Goal: Find specific page/section: Find specific page/section

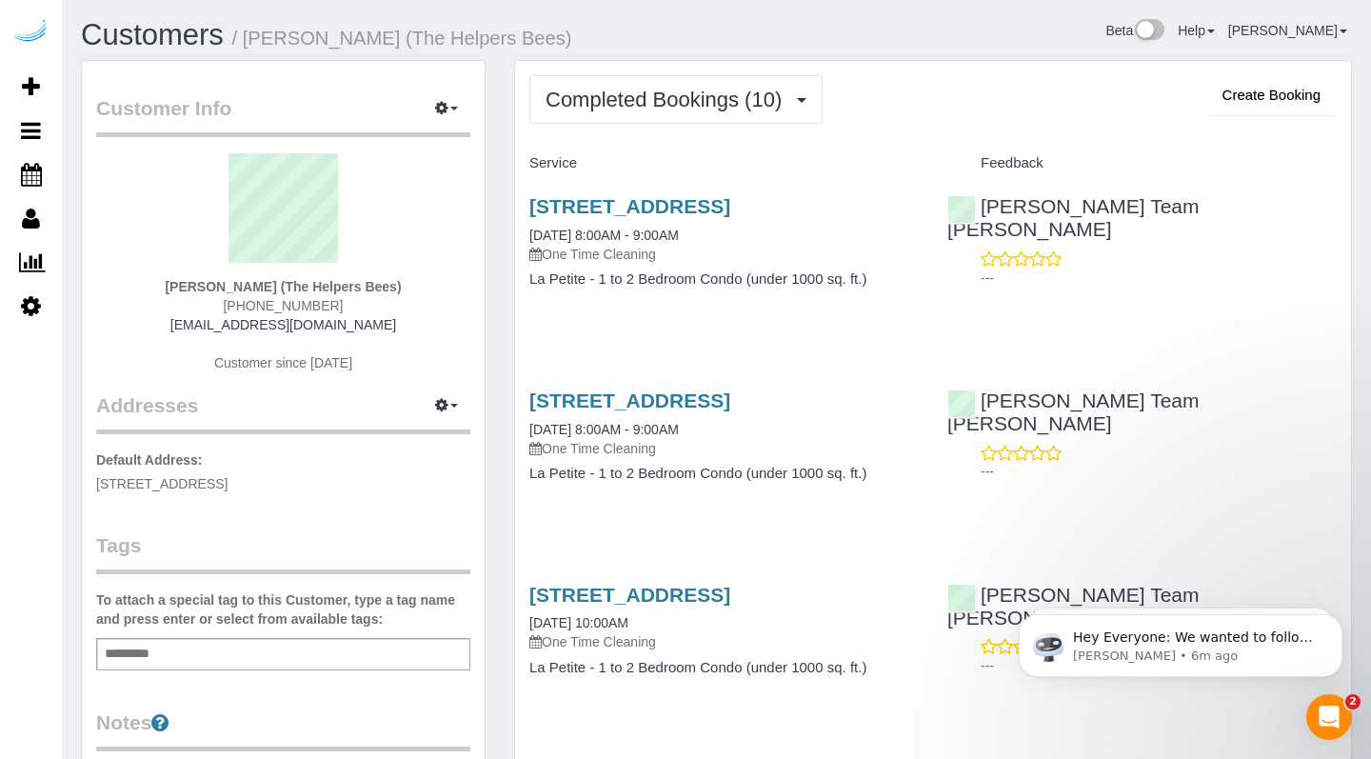
click at [24, 24] on img at bounding box center [30, 32] width 38 height 27
click at [31, 41] on img at bounding box center [30, 32] width 38 height 27
click at [38, 27] on img at bounding box center [30, 32] width 38 height 27
click at [183, 37] on link "Customers" at bounding box center [152, 34] width 143 height 33
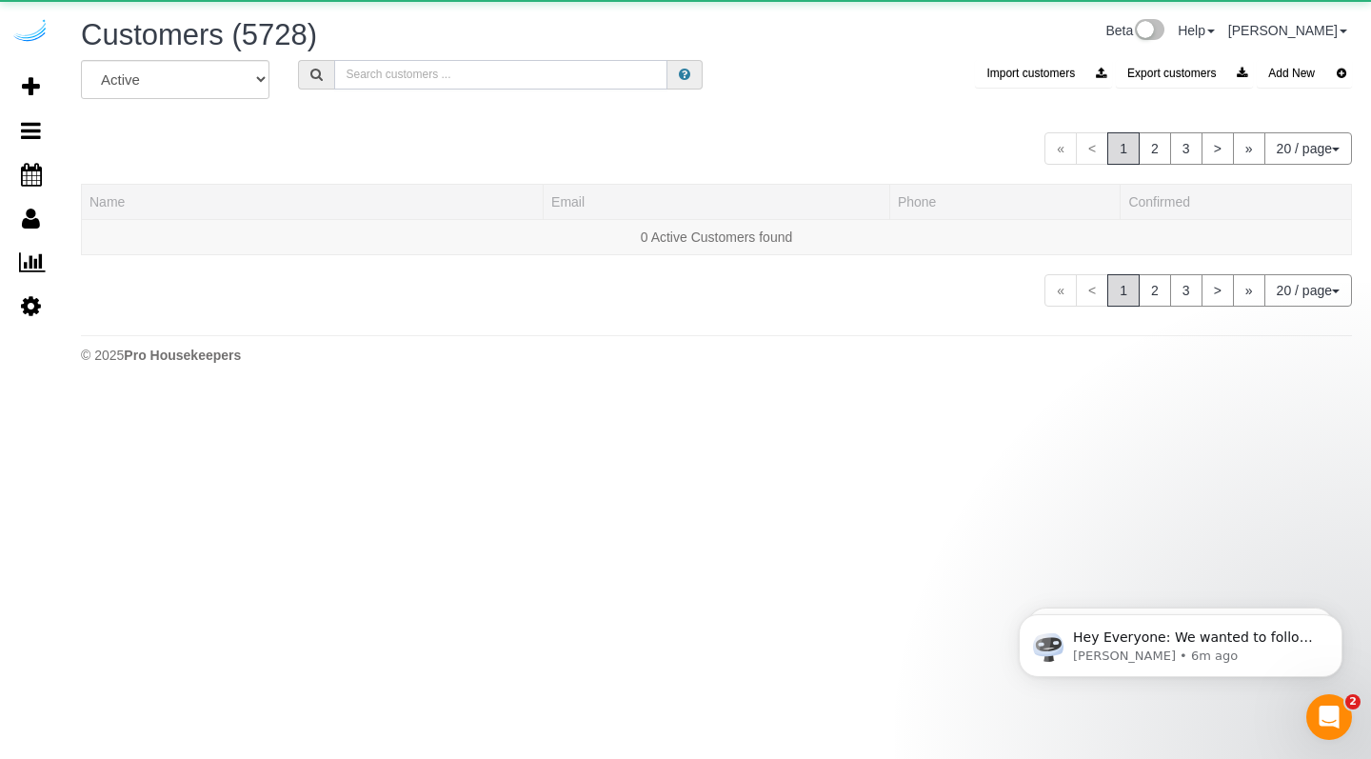
click at [445, 76] on input "text" at bounding box center [500, 75] width 333 height 30
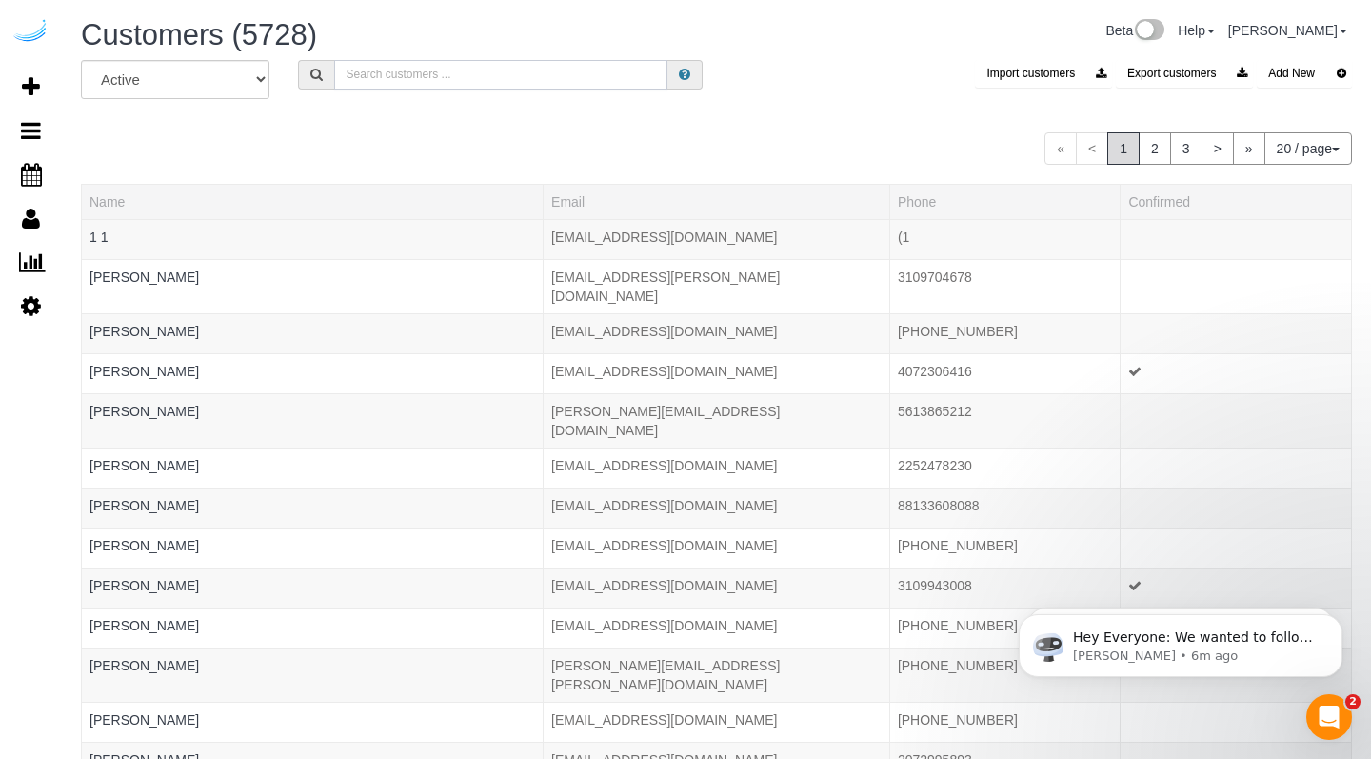
paste input "[PERSON_NAME]"
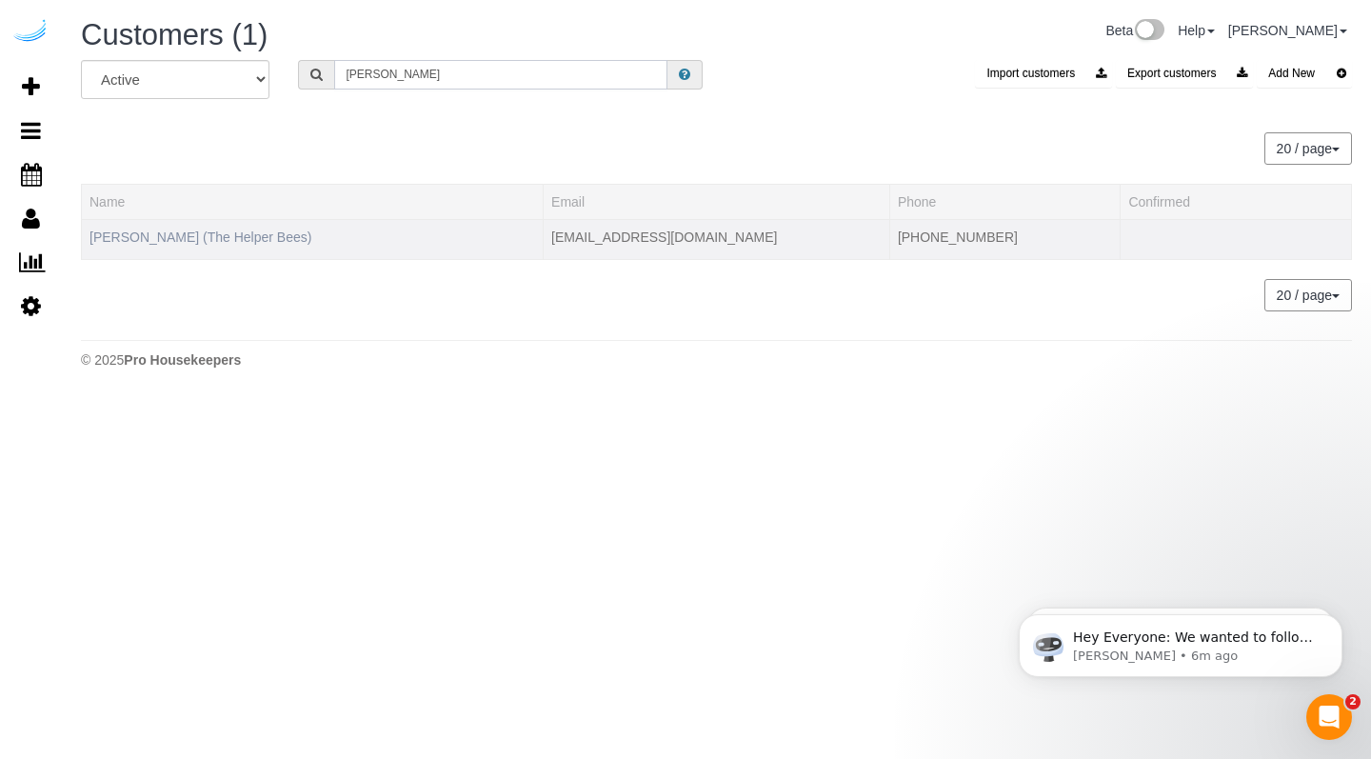
type input "[PERSON_NAME]"
click at [219, 232] on link "[PERSON_NAME] (The Helper Bees)" at bounding box center [201, 236] width 222 height 15
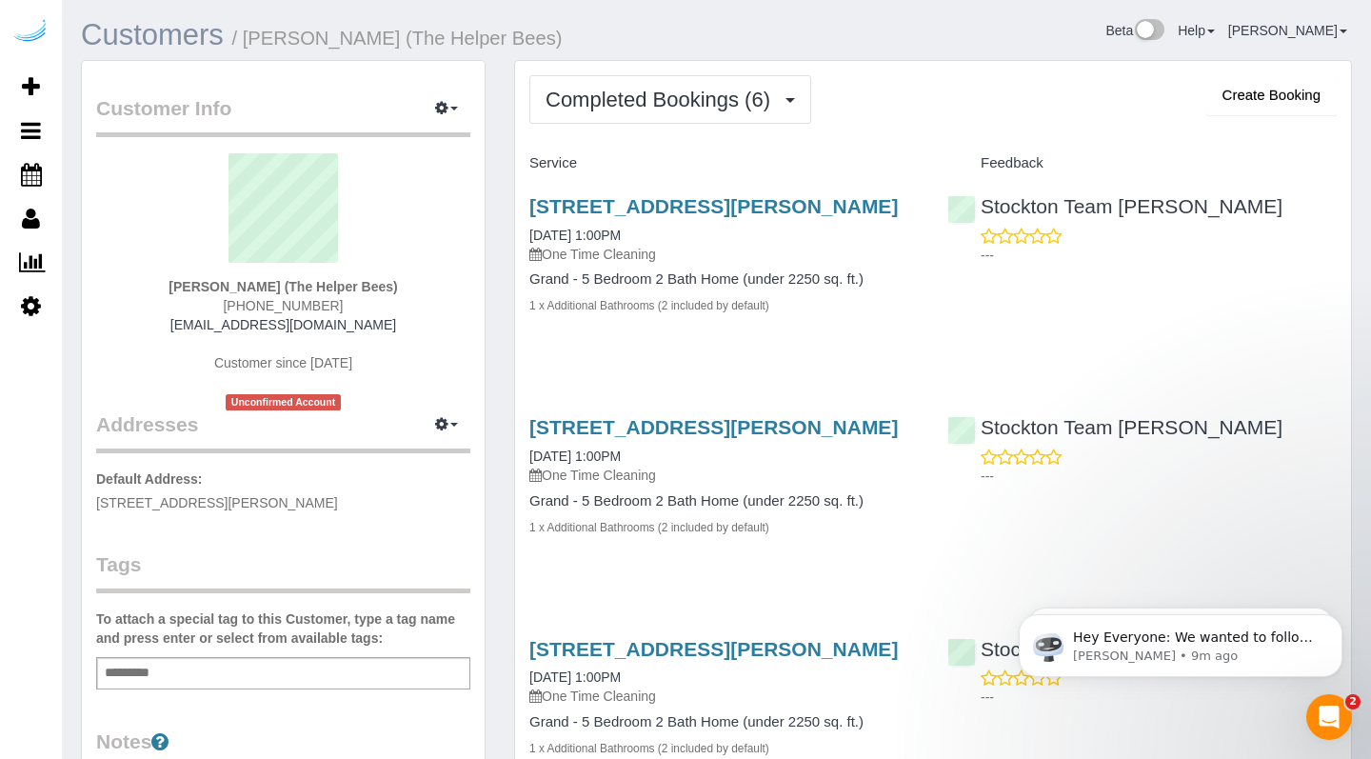
click at [169, 23] on link "Customers" at bounding box center [152, 34] width 143 height 33
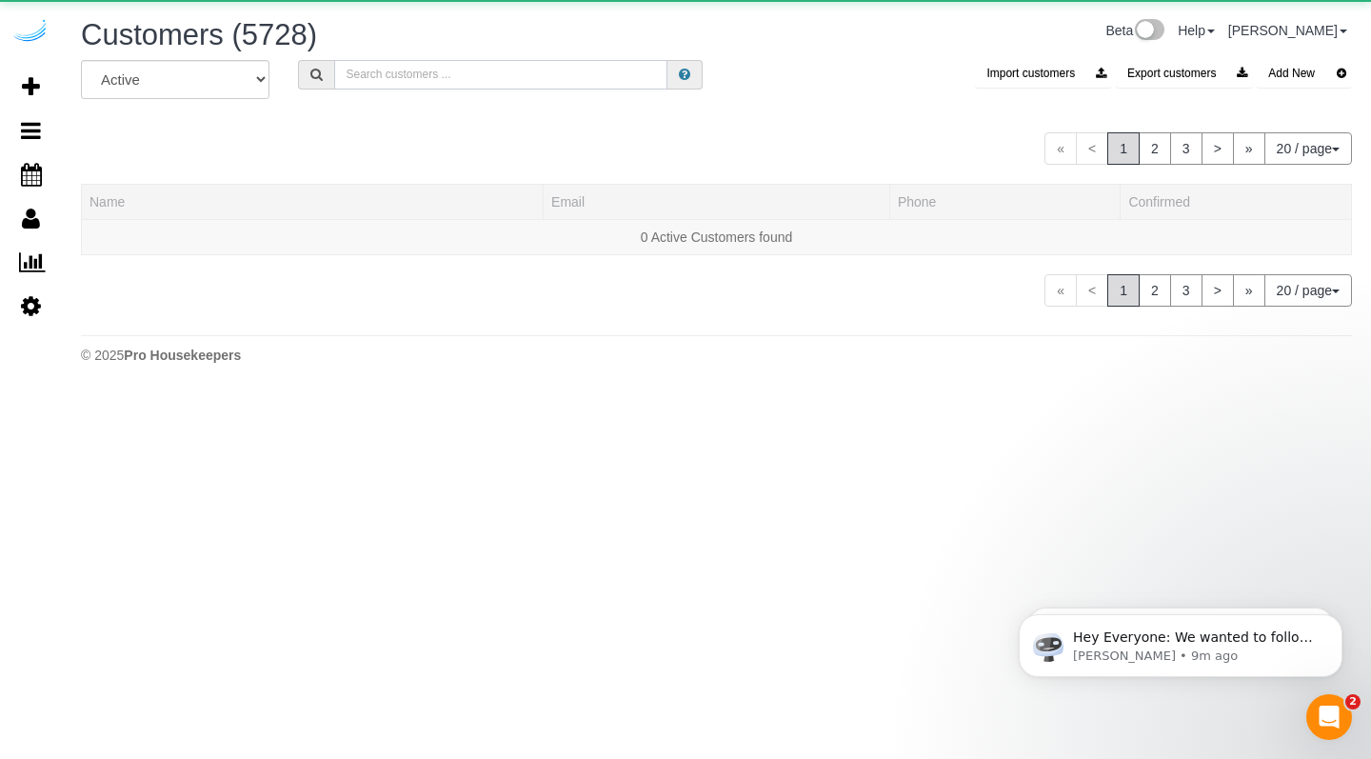
click at [465, 74] on input "text" at bounding box center [500, 75] width 333 height 30
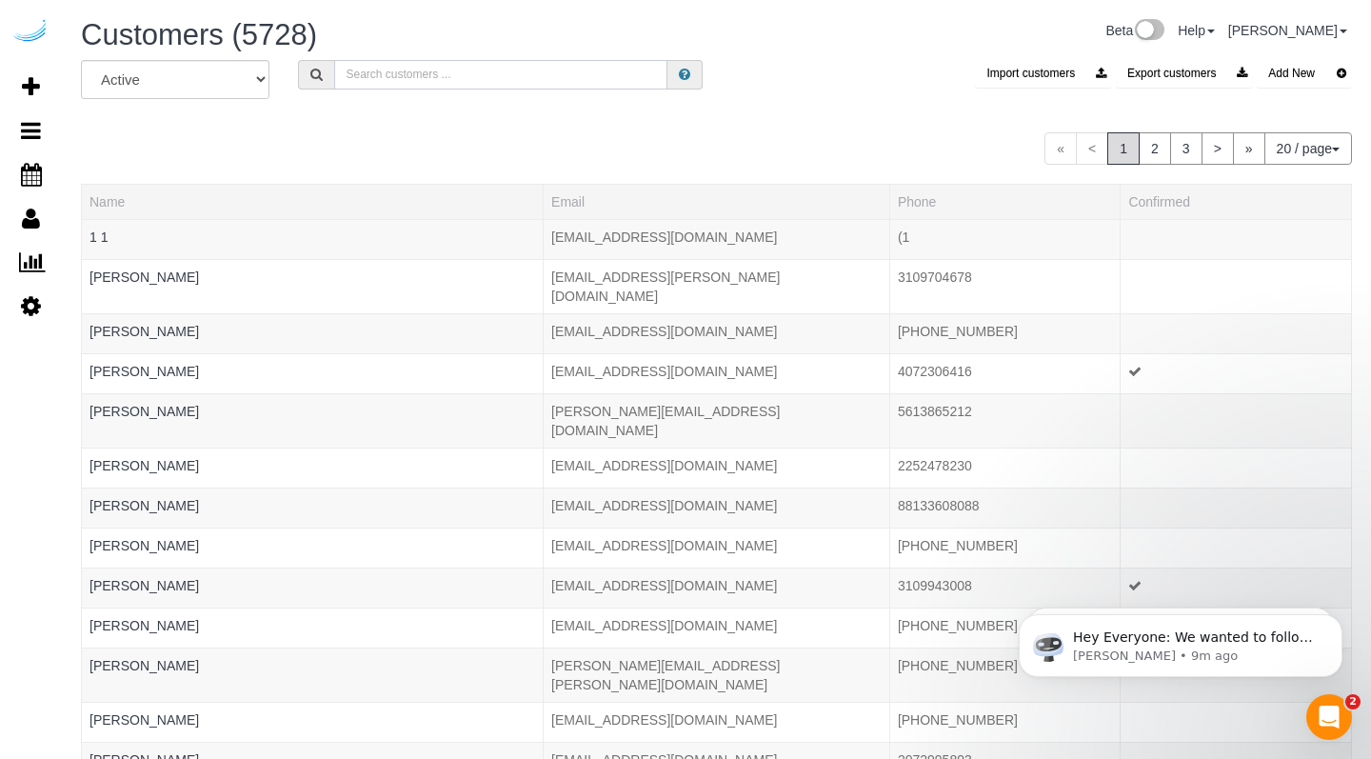
paste input "[PERSON_NAME]"
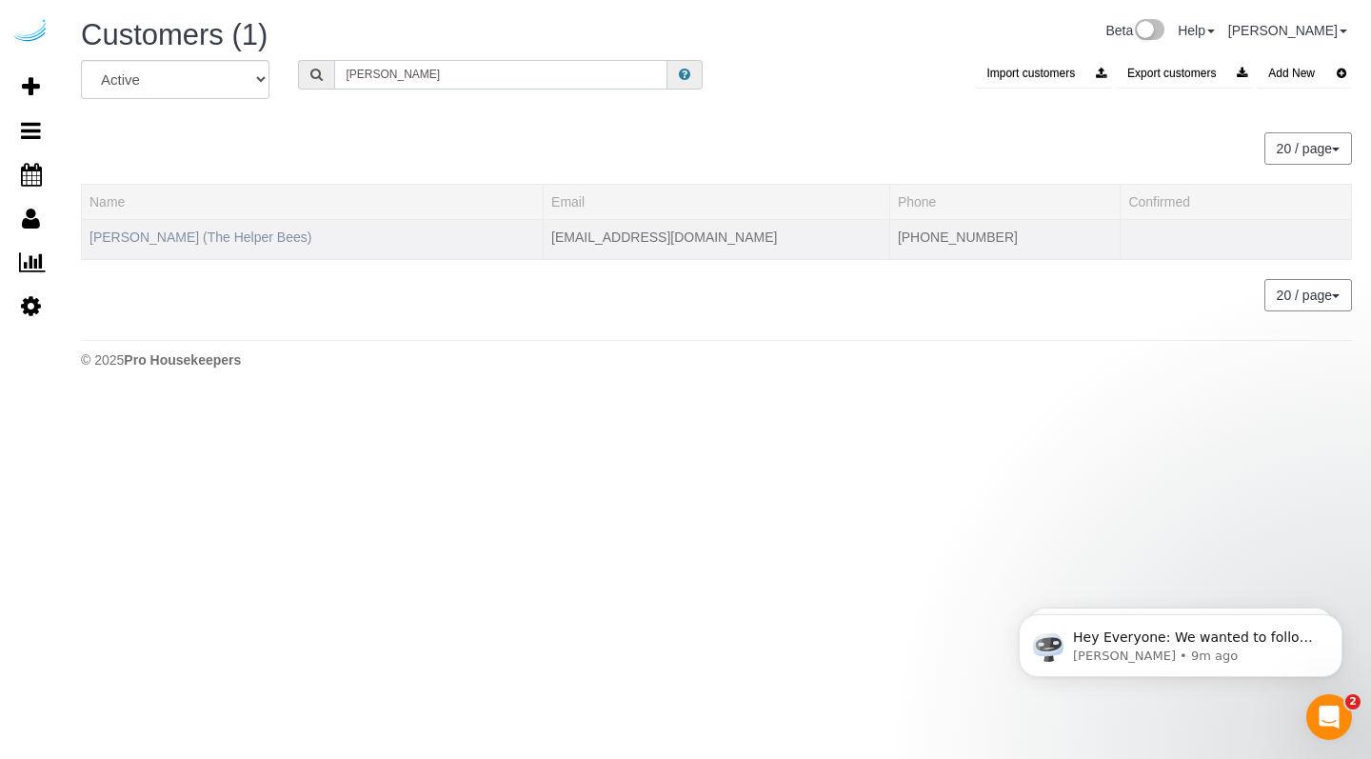
type input "[PERSON_NAME]"
click at [210, 237] on link "[PERSON_NAME] (The Helper Bees)" at bounding box center [201, 236] width 222 height 15
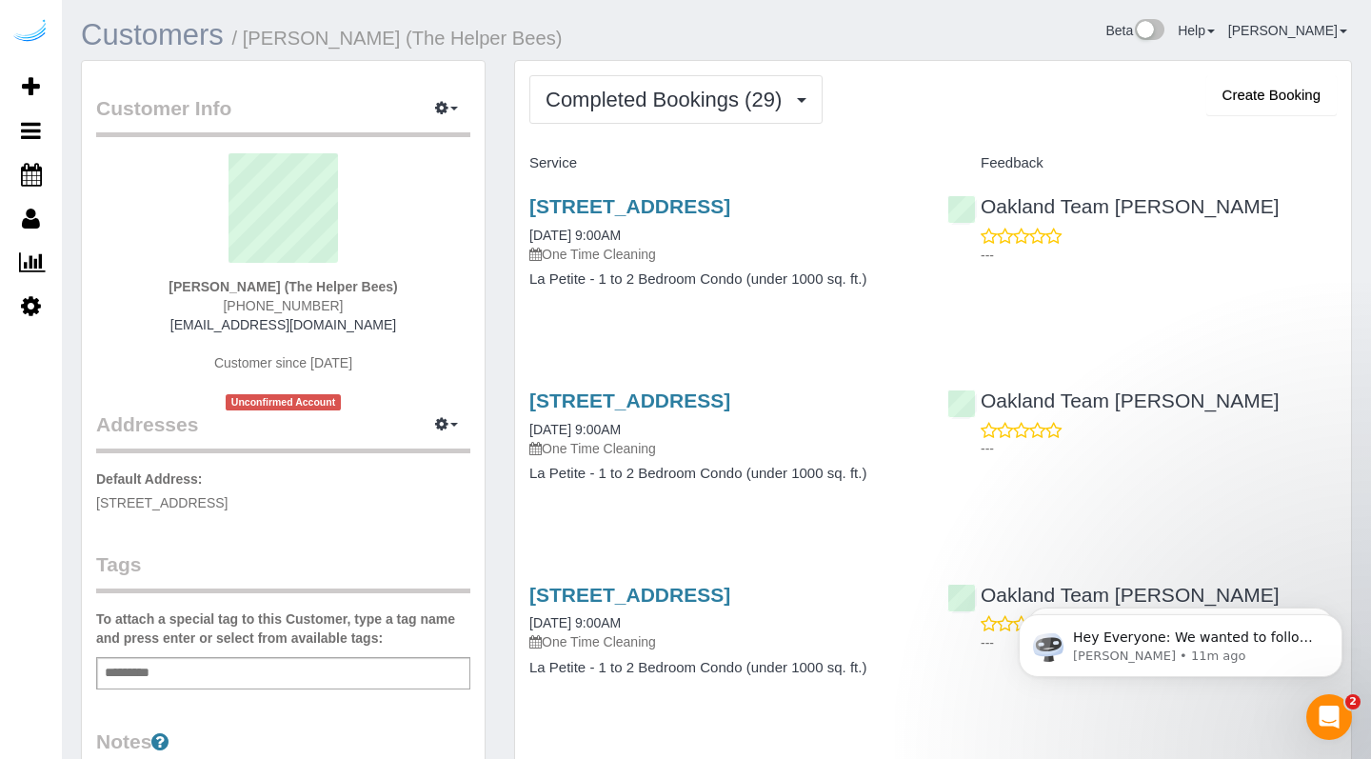
click at [180, 30] on link "Customers" at bounding box center [152, 34] width 143 height 33
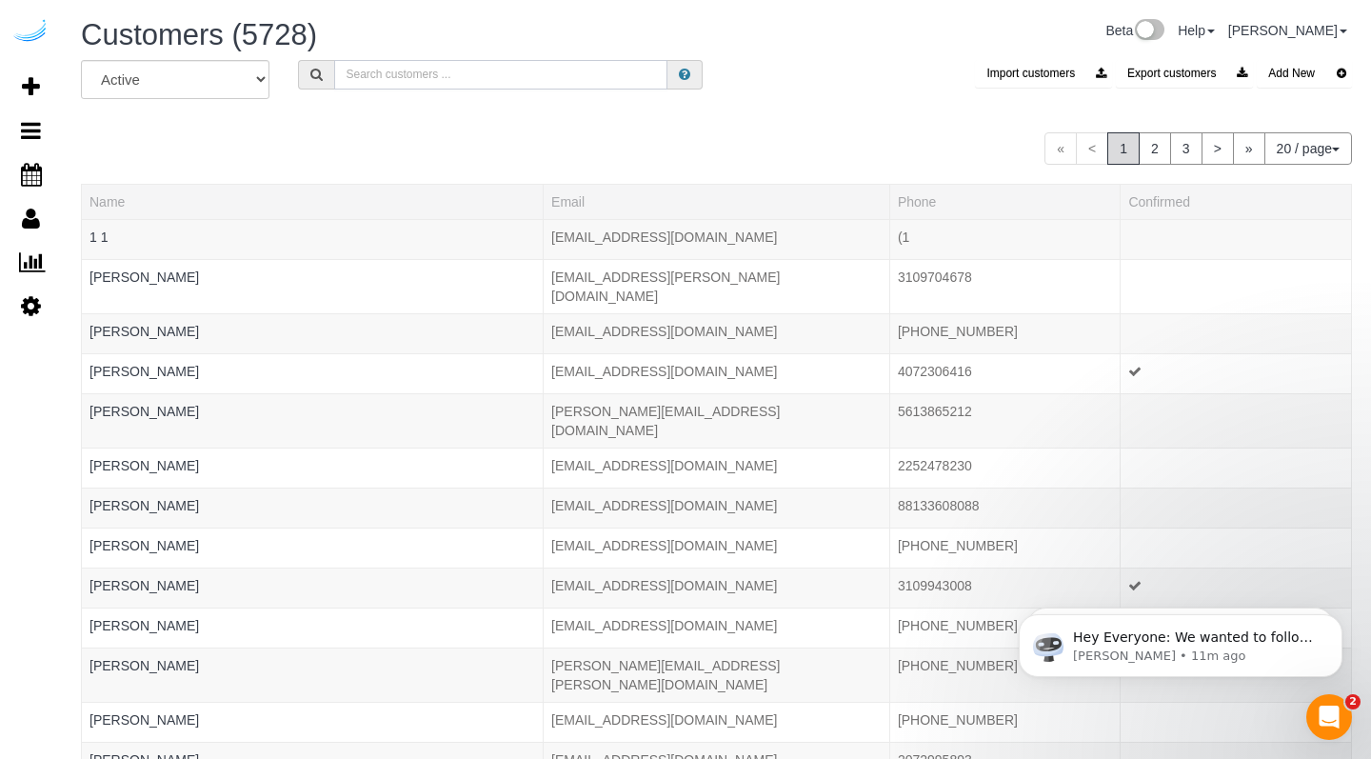
click at [384, 67] on input "text" at bounding box center [500, 75] width 333 height 30
paste input "[PERSON_NAME]"
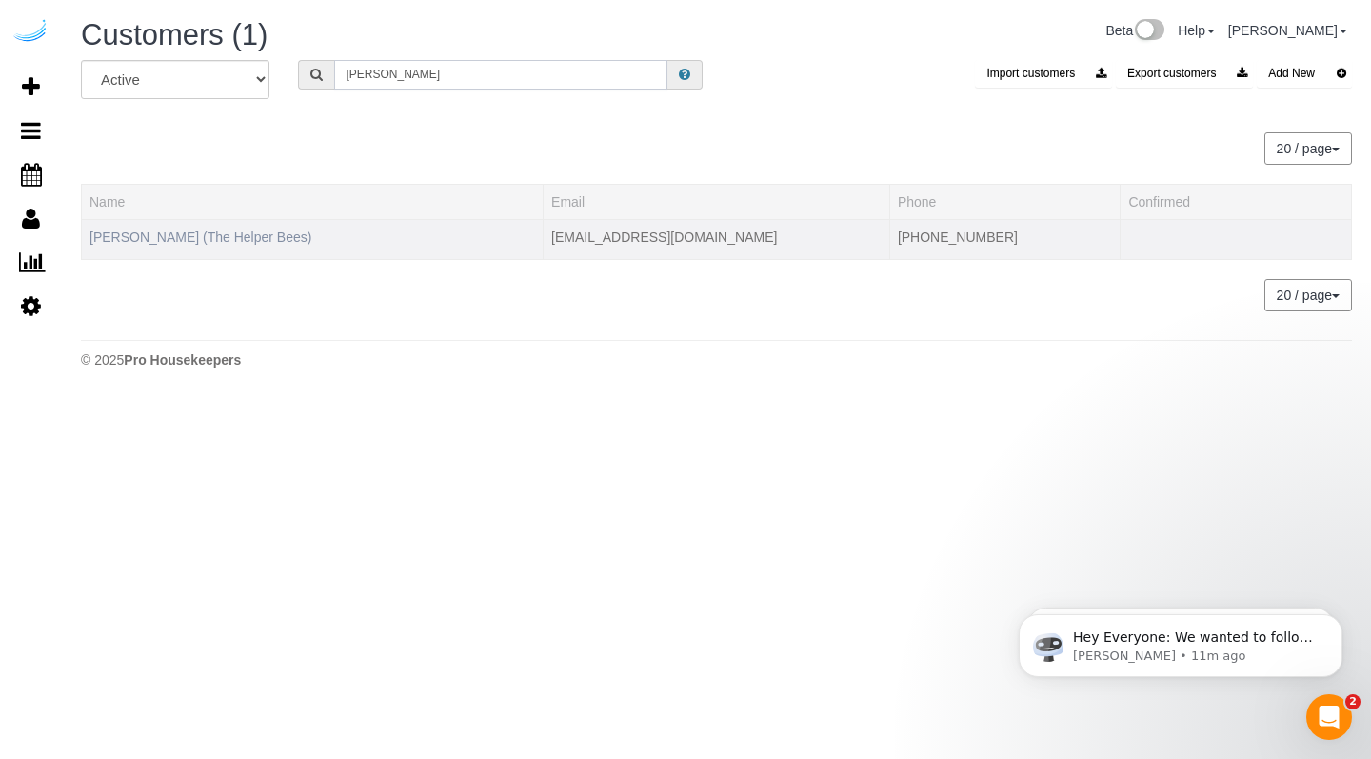
type input "[PERSON_NAME]"
click at [241, 242] on link "[PERSON_NAME] (The Helper Bees)" at bounding box center [201, 236] width 222 height 15
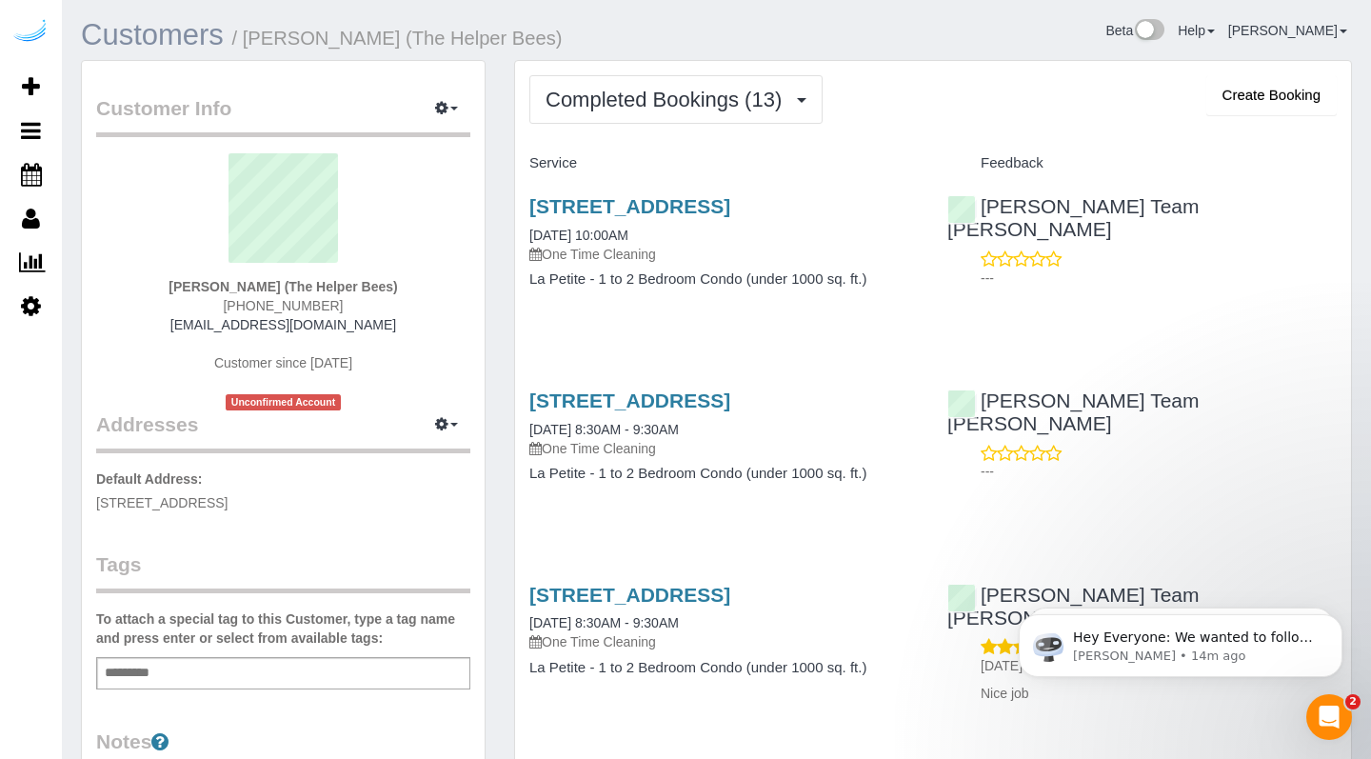
click at [129, 39] on link "Customers" at bounding box center [152, 34] width 143 height 33
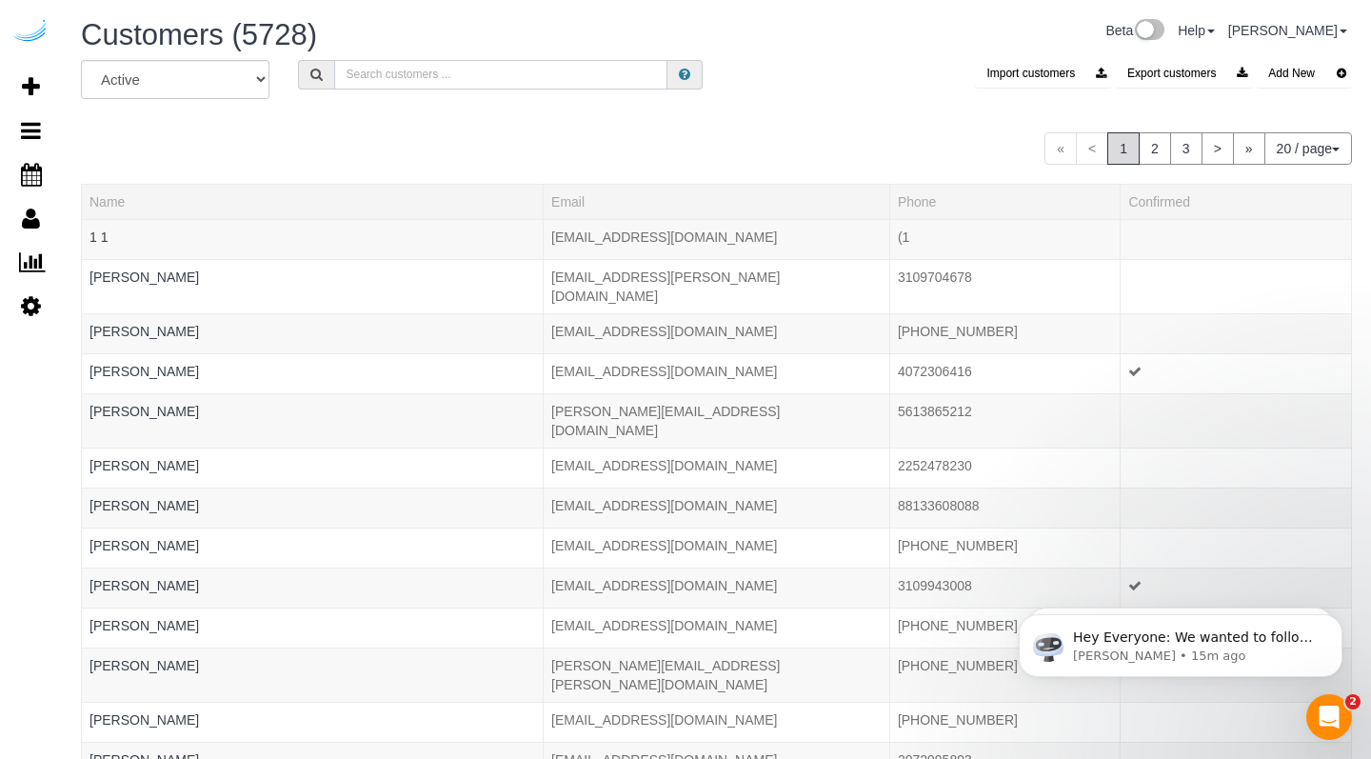
click at [369, 83] on input "text" at bounding box center [500, 75] width 333 height 30
paste input "[PERSON_NAME]"
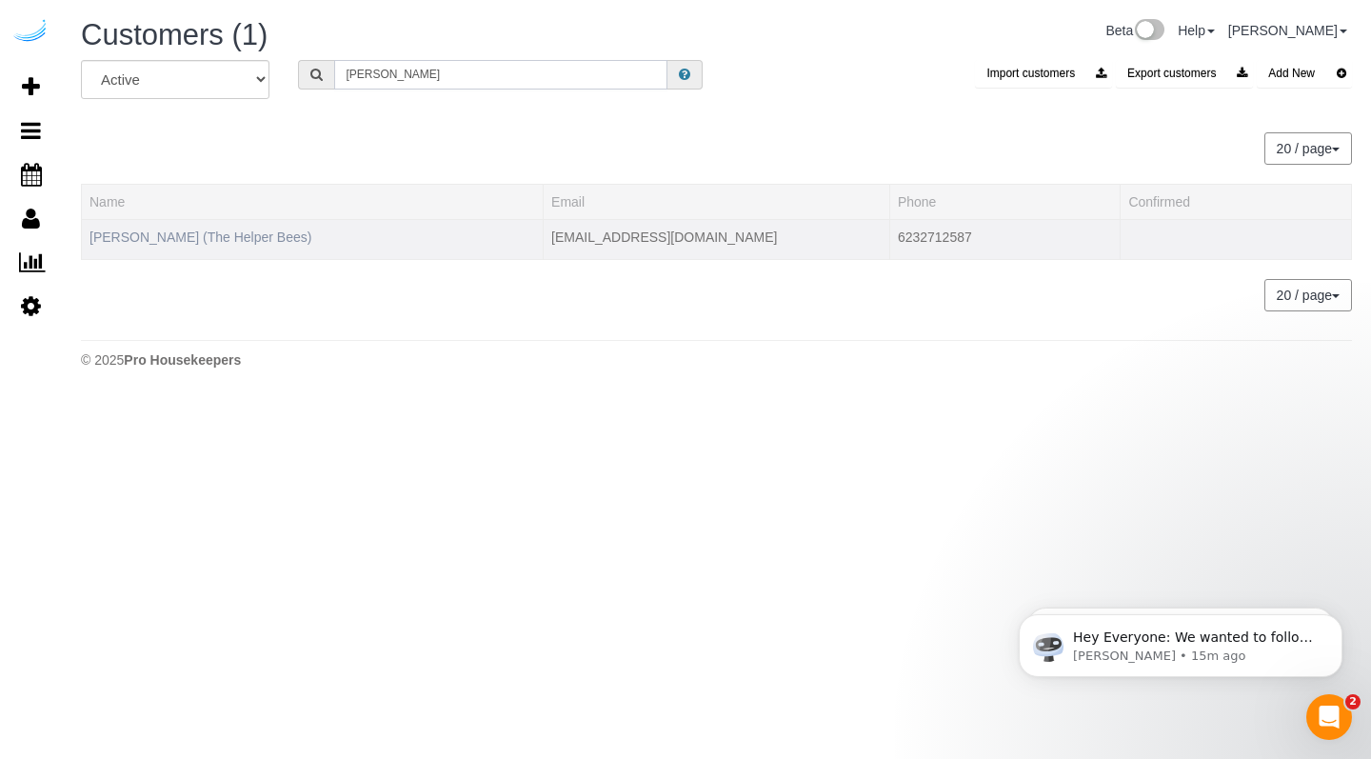
type input "[PERSON_NAME]"
click at [223, 236] on link "[PERSON_NAME] (The Helper Bees)" at bounding box center [201, 236] width 222 height 15
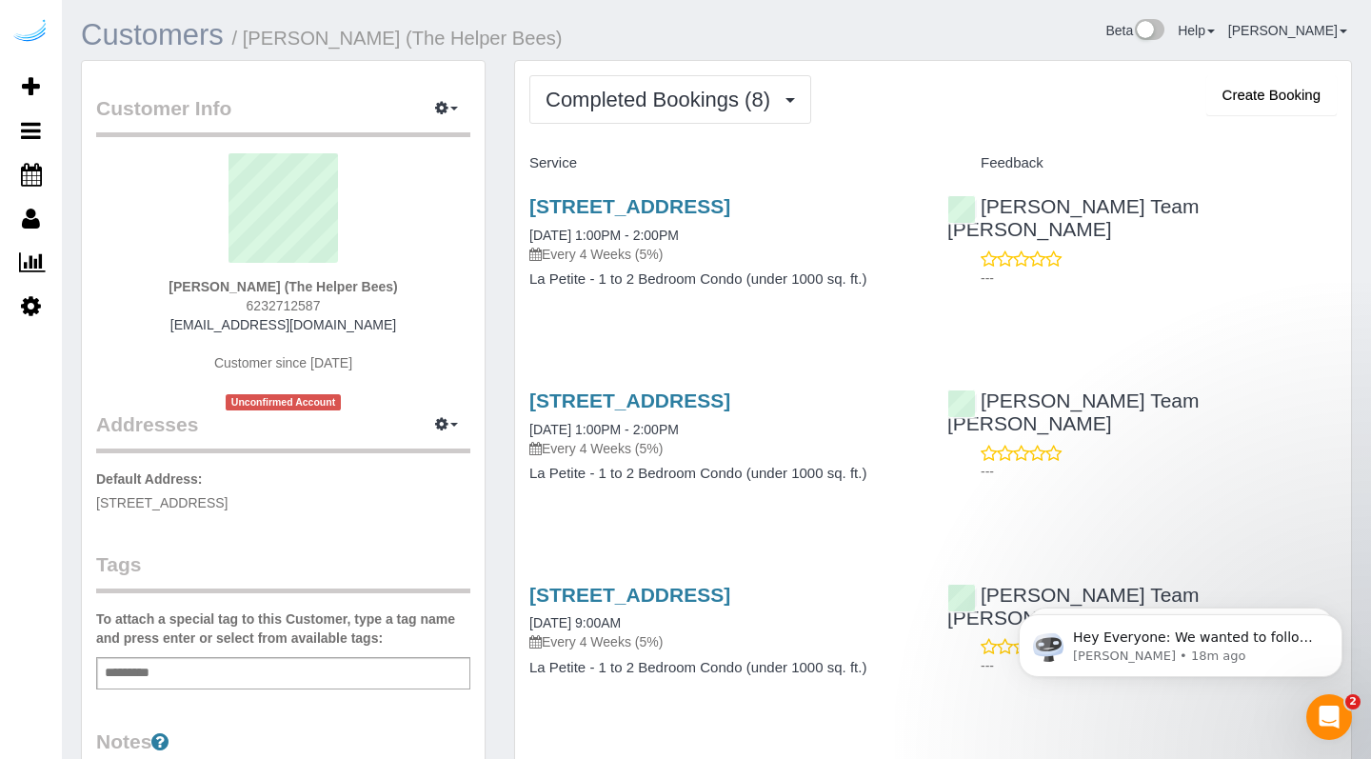
click at [219, 41] on link "Customers" at bounding box center [152, 34] width 143 height 33
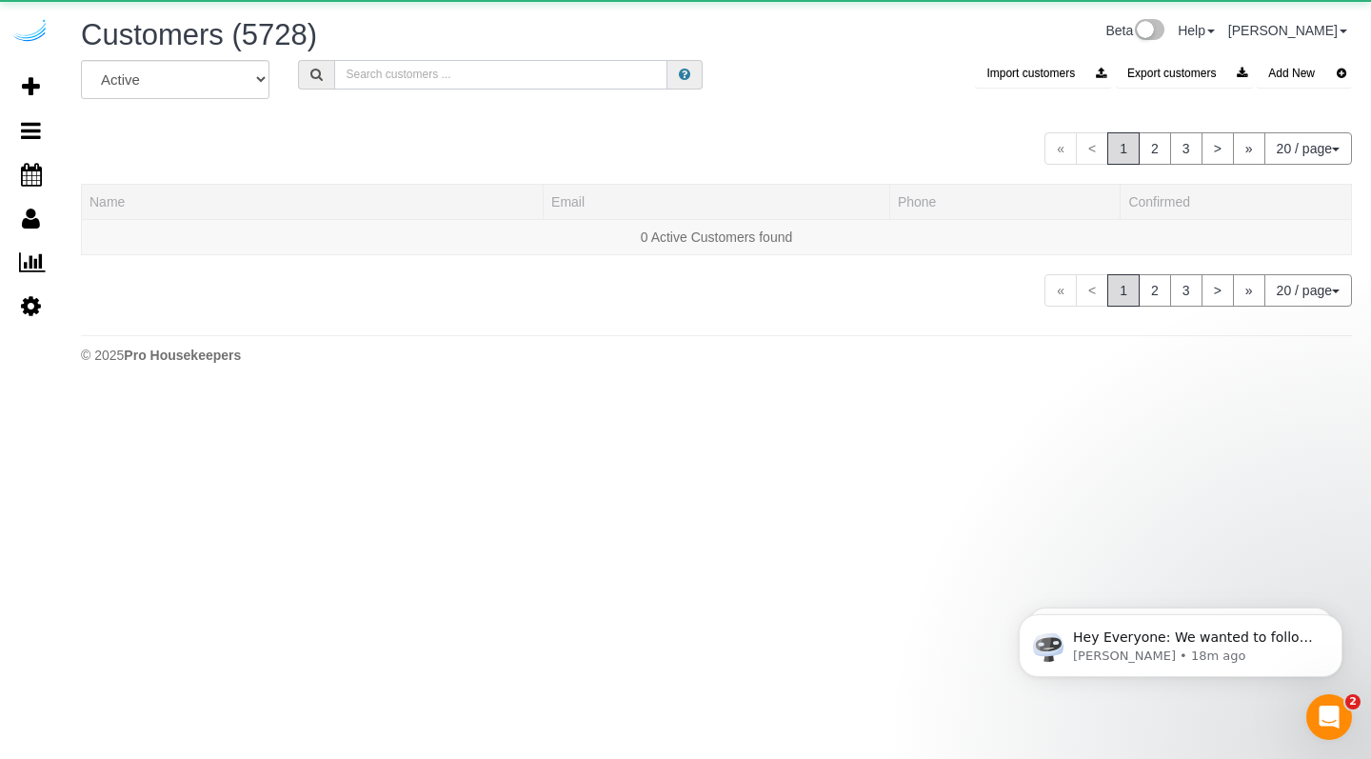
click at [506, 77] on input "text" at bounding box center [500, 75] width 333 height 30
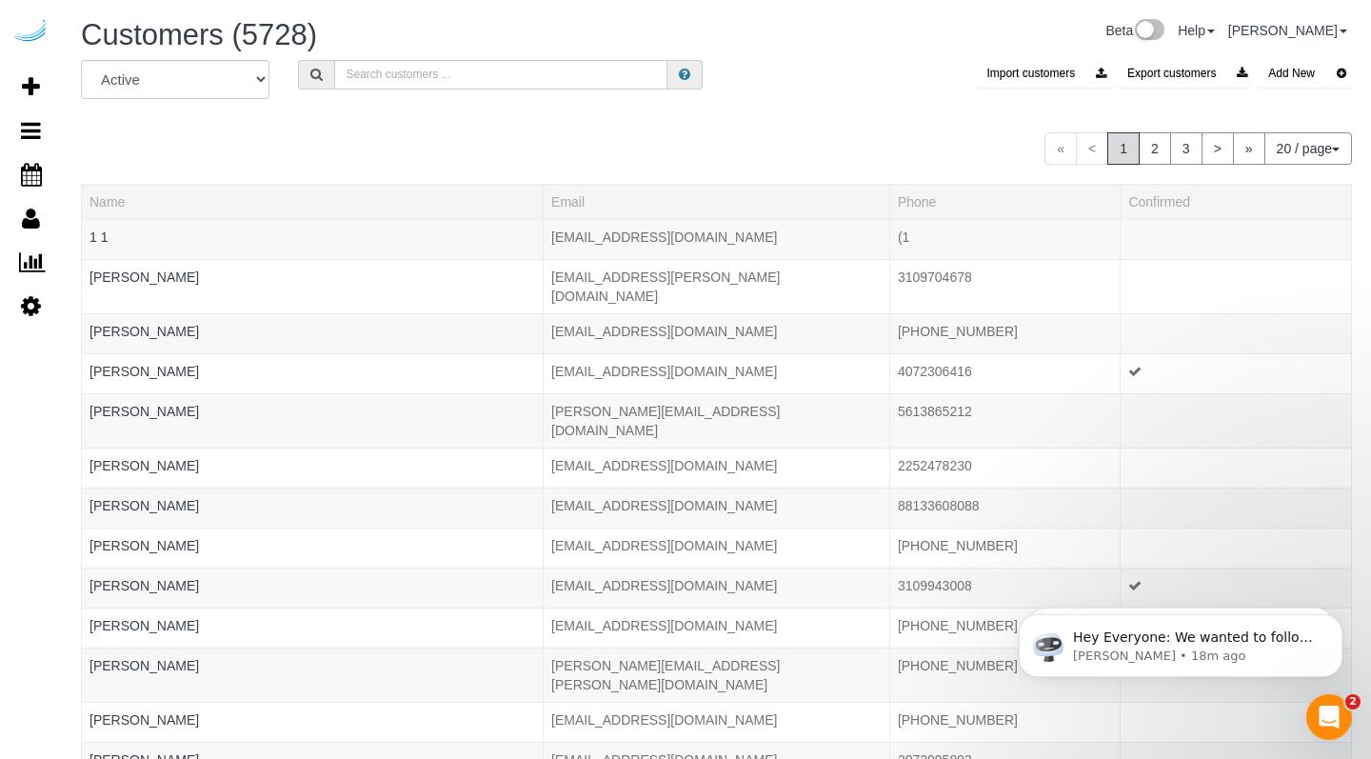
paste input "[PERSON_NAME]"
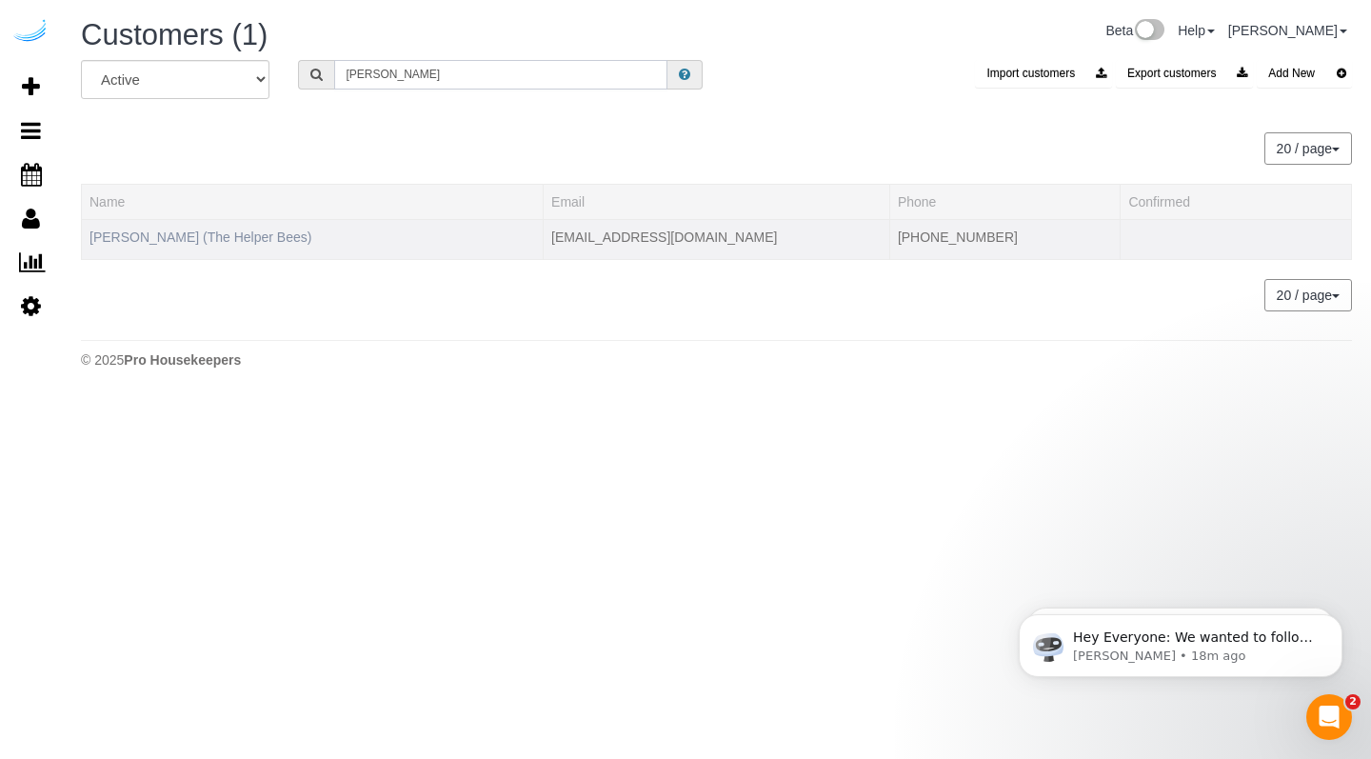
type input "[PERSON_NAME]"
click at [252, 234] on link "[PERSON_NAME] (The Helper Bees)" at bounding box center [201, 236] width 222 height 15
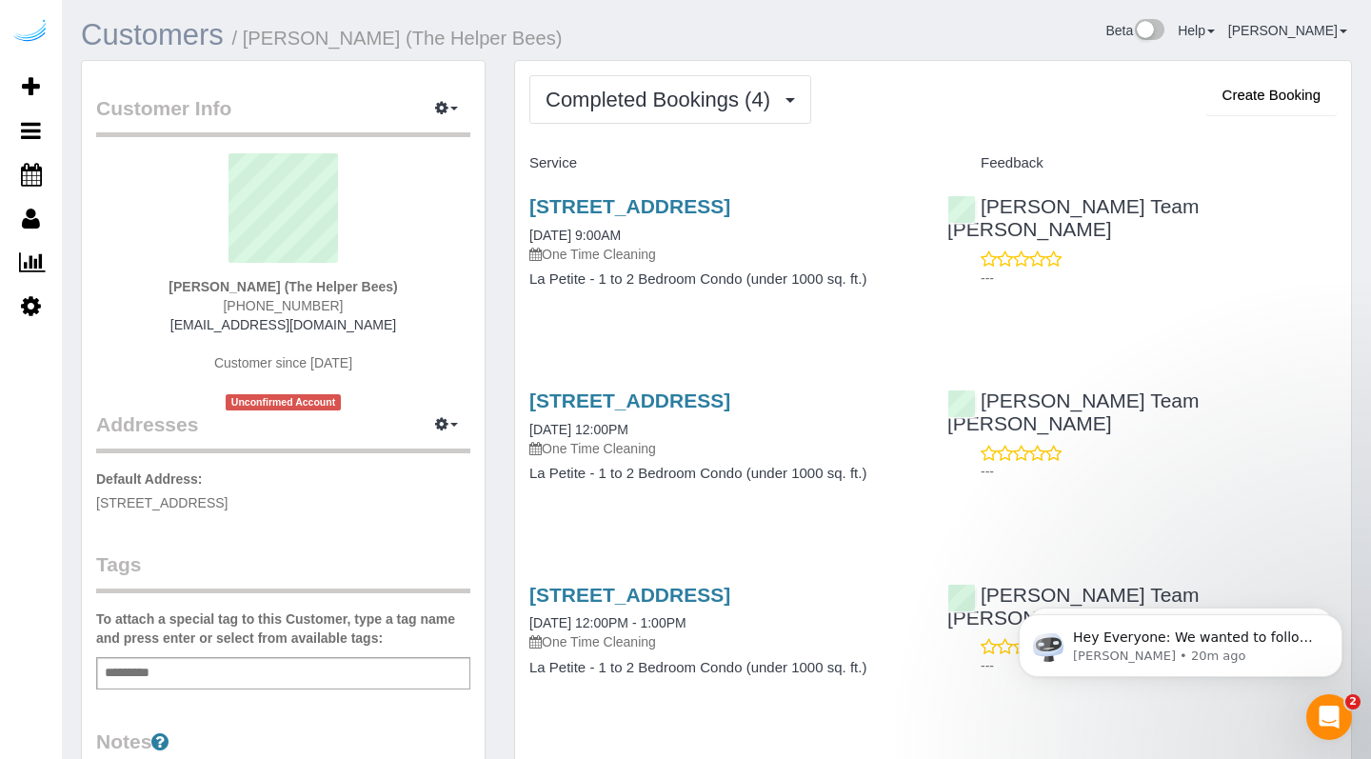
click at [178, 30] on link "Customers" at bounding box center [152, 34] width 143 height 33
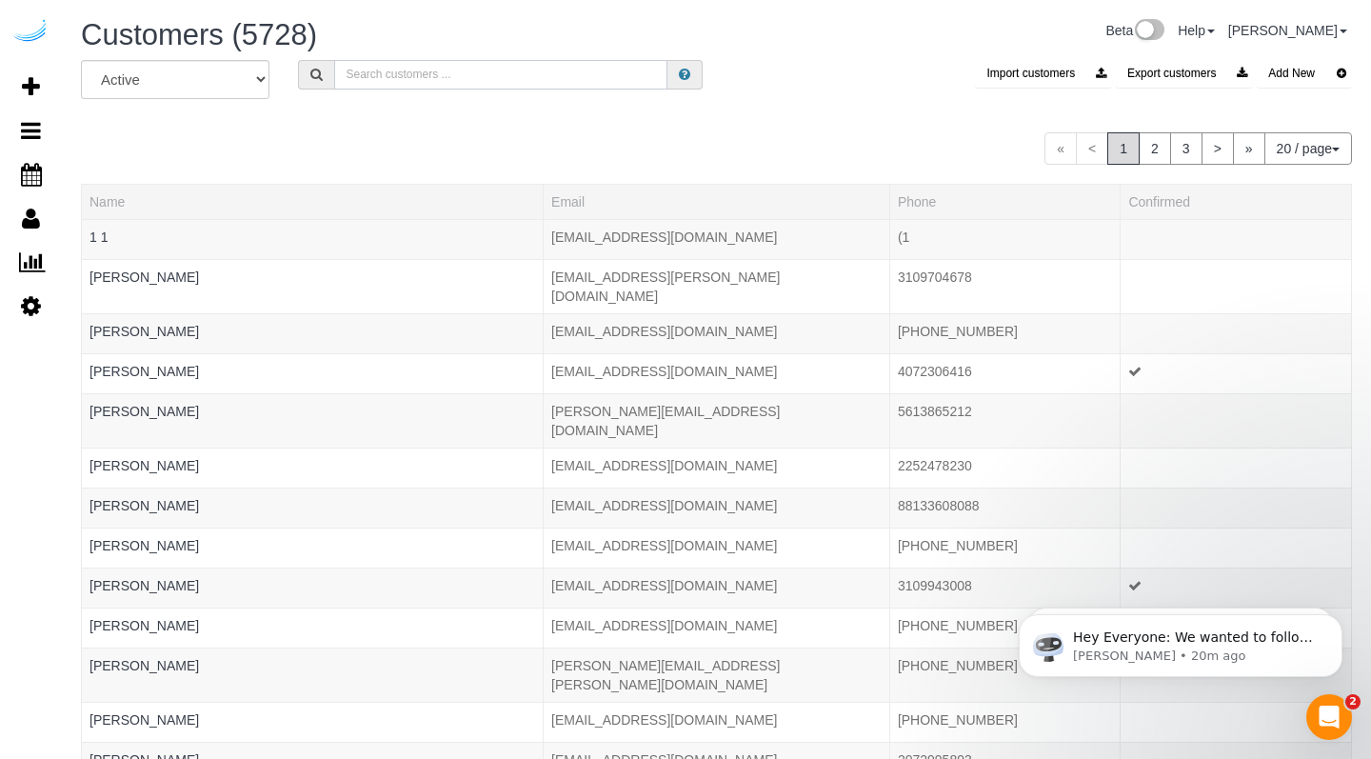
click at [417, 68] on input "text" at bounding box center [500, 75] width 333 height 30
paste input "[PERSON_NAME]"
type input "[PERSON_NAME]"
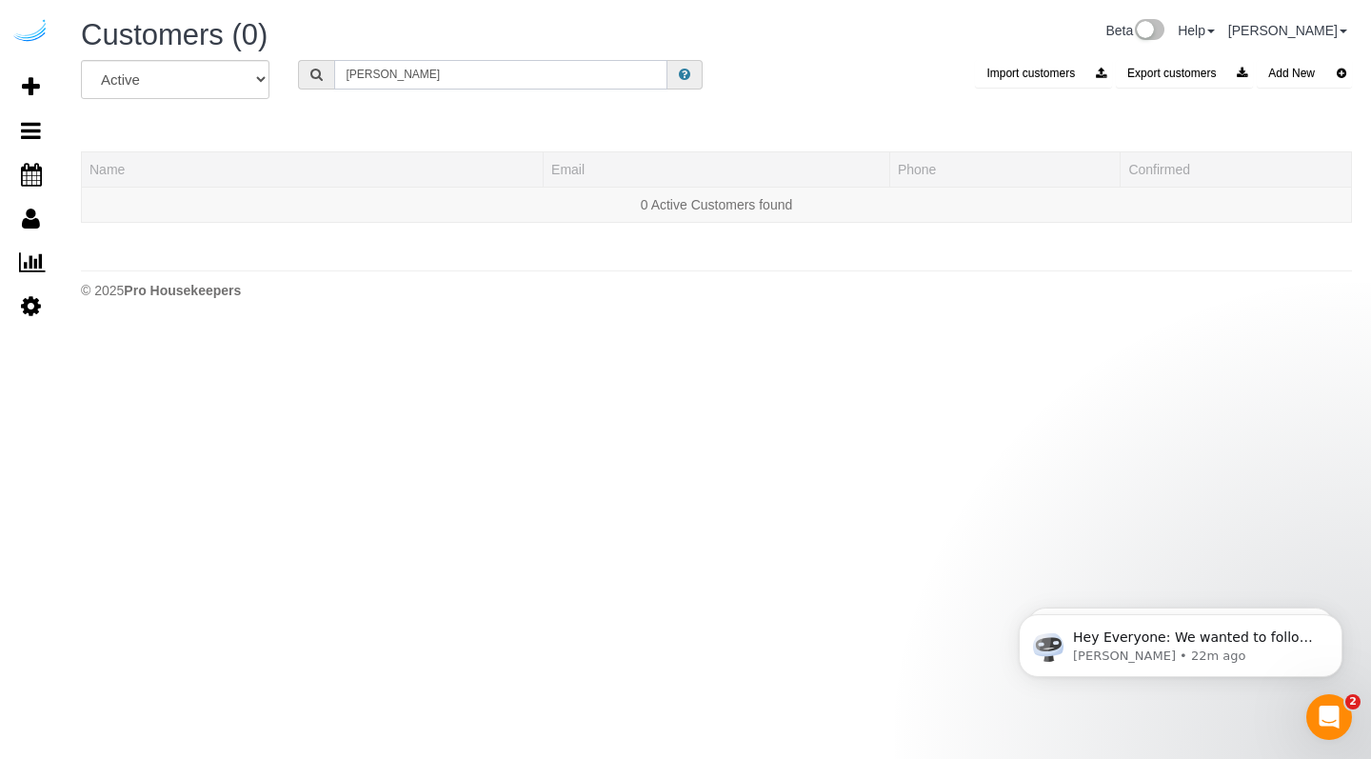
drag, startPoint x: 501, startPoint y: 81, endPoint x: 324, endPoint y: 72, distance: 177.3
click at [324, 73] on div "[PERSON_NAME]" at bounding box center [500, 75] width 405 height 30
paste input "[PERSON_NAME]"
type input "[PERSON_NAME]"
select select "string:all"
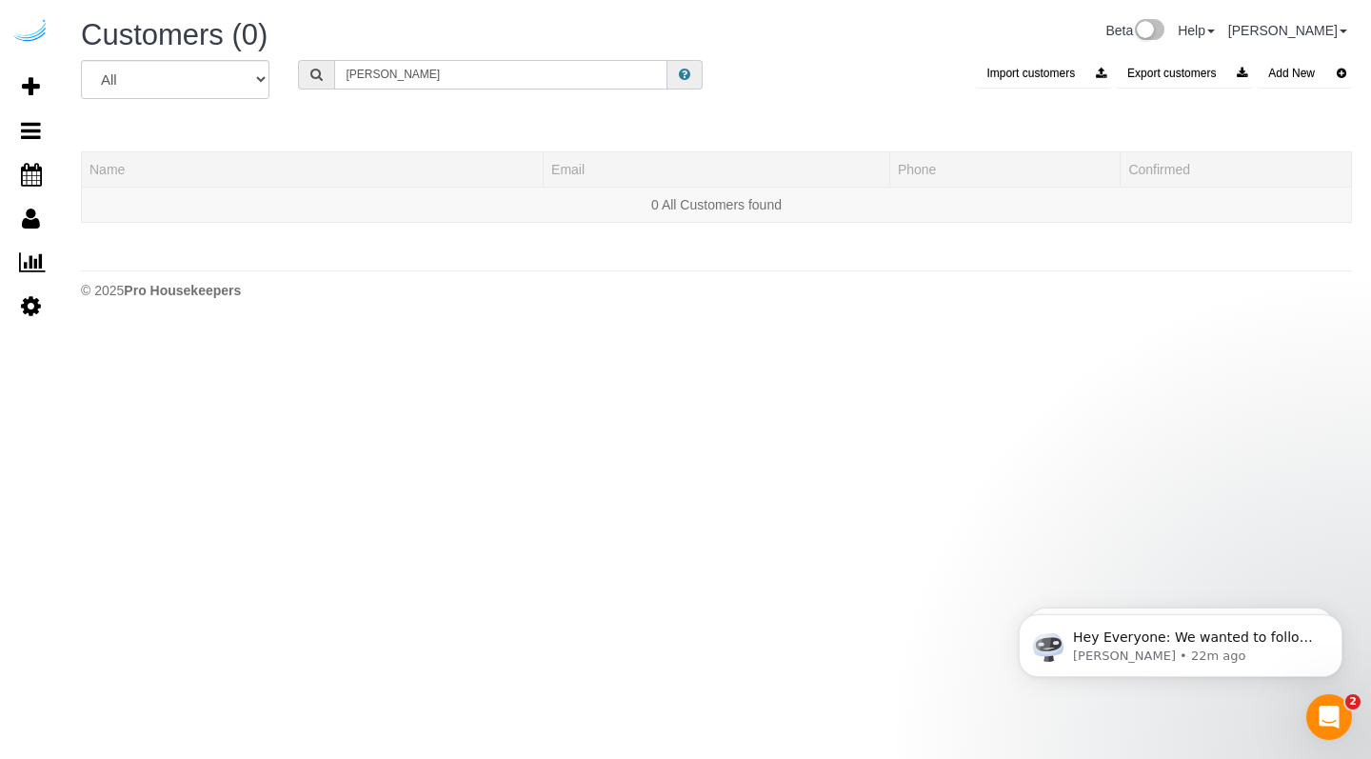
click at [475, 76] on input "[PERSON_NAME]" at bounding box center [500, 75] width 333 height 30
drag, startPoint x: 508, startPoint y: 65, endPoint x: 484, endPoint y: 78, distance: 27.3
click at [484, 78] on input "[PERSON_NAME]" at bounding box center [500, 75] width 333 height 30
paste input "[PERSON_NAME]"
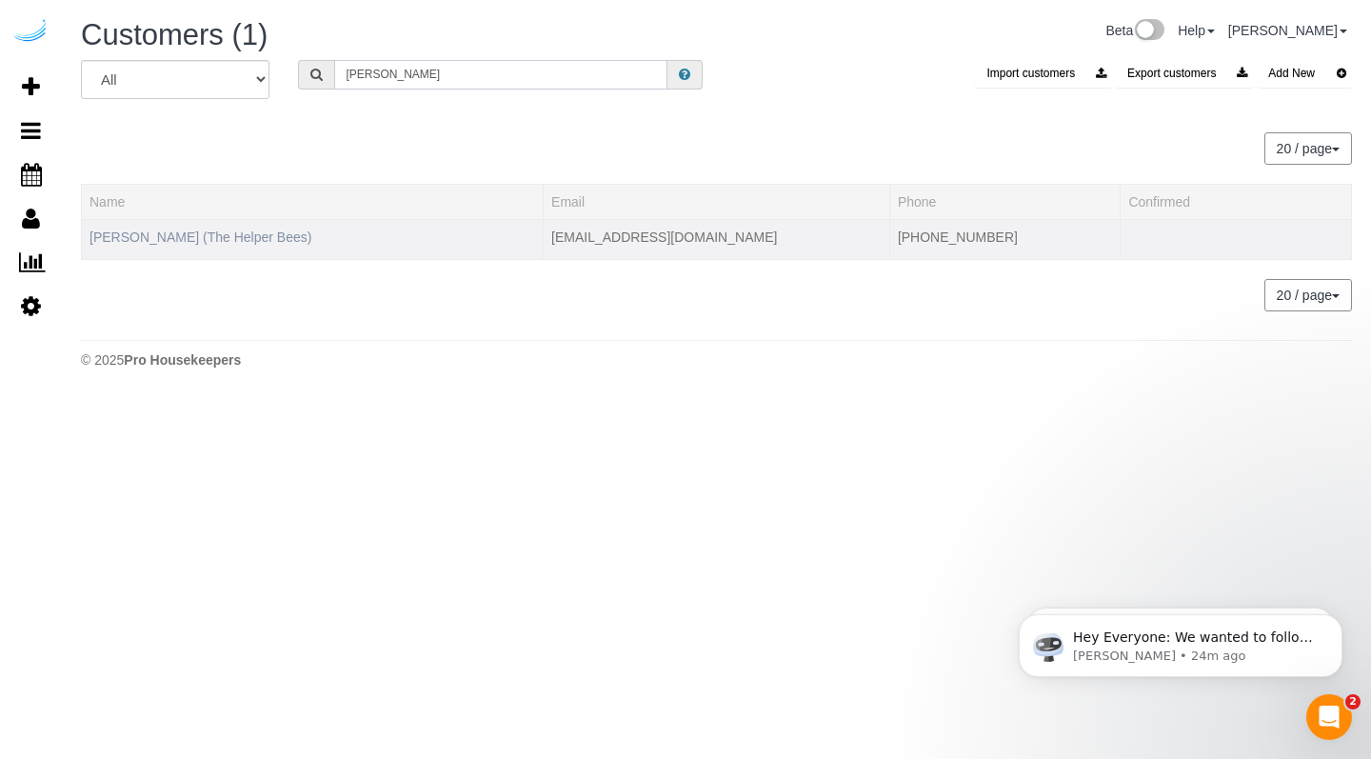
type input "[PERSON_NAME]"
click at [249, 239] on link "[PERSON_NAME] (The Helper Bees)" at bounding box center [201, 236] width 222 height 15
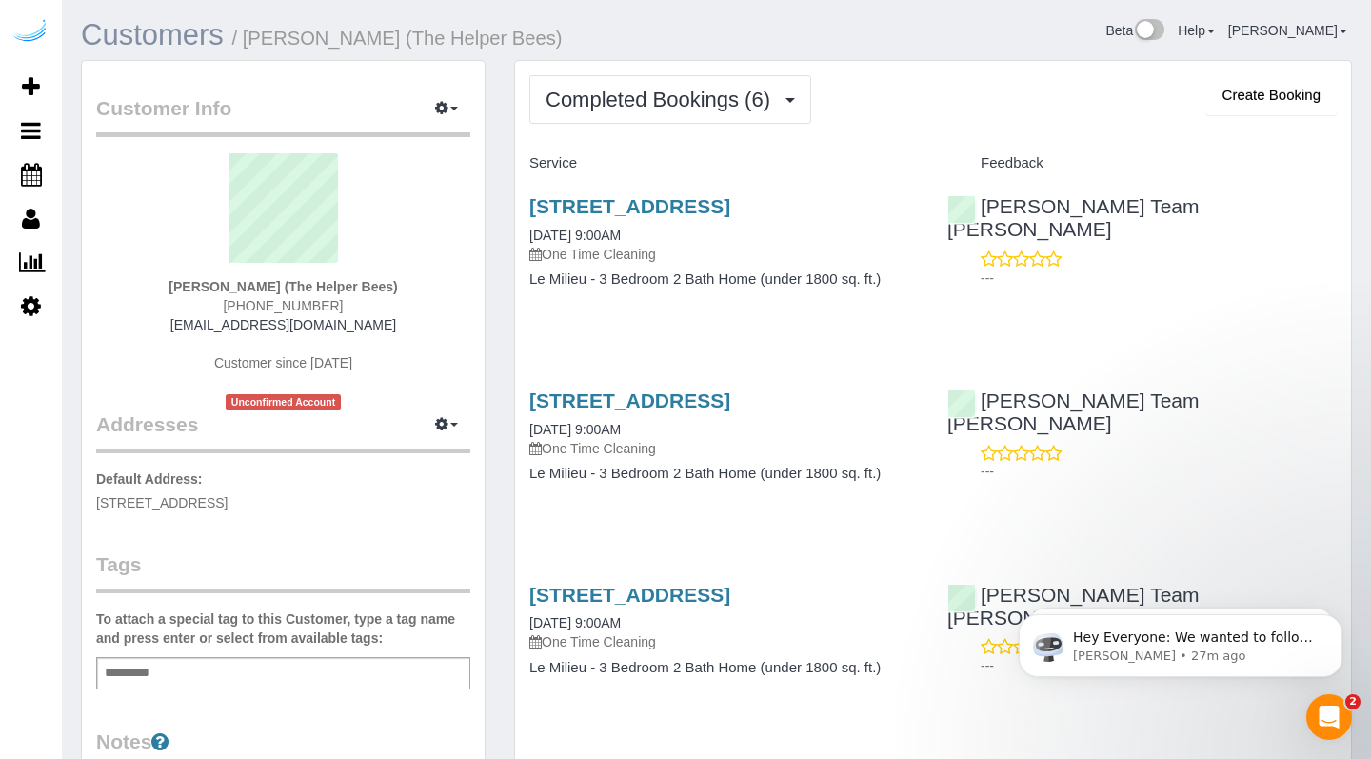
click at [155, 47] on link "Customers" at bounding box center [152, 34] width 143 height 33
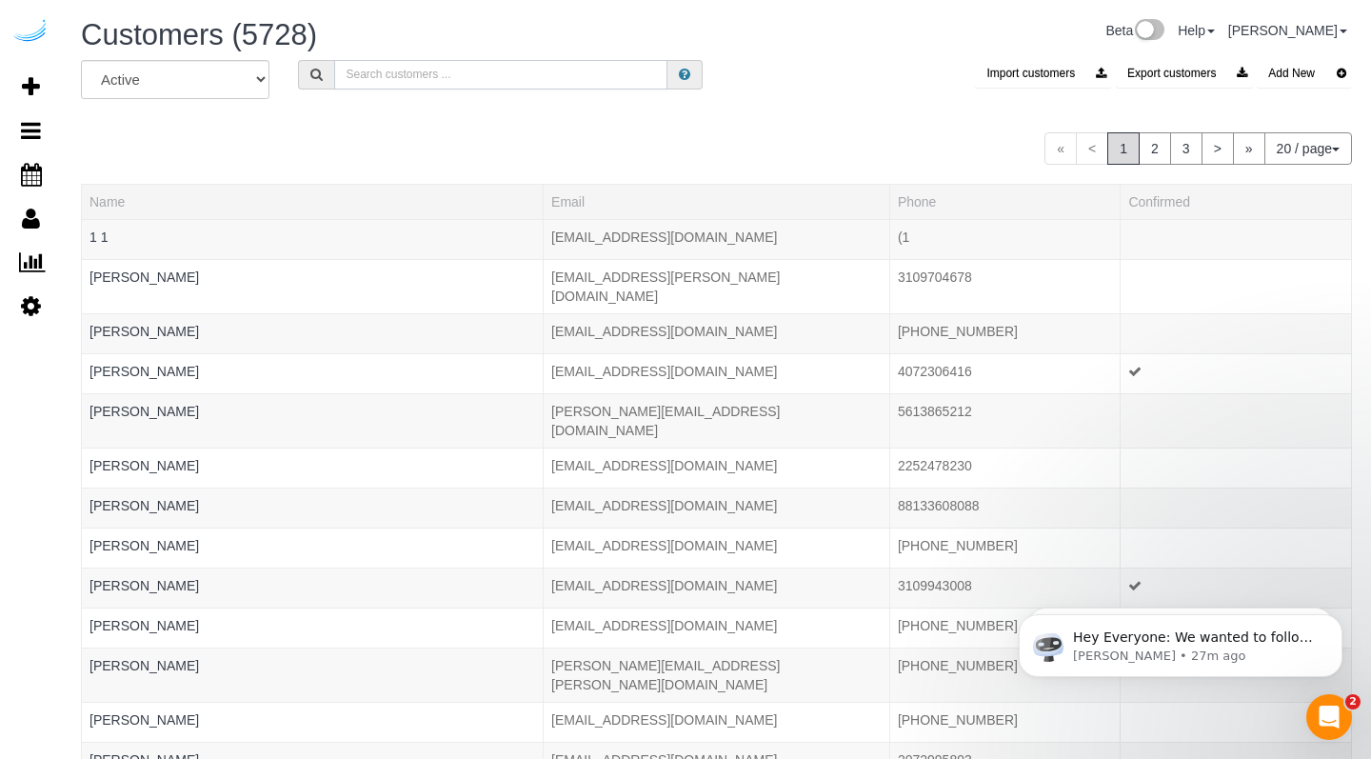
click at [500, 73] on input "text" at bounding box center [500, 75] width 333 height 30
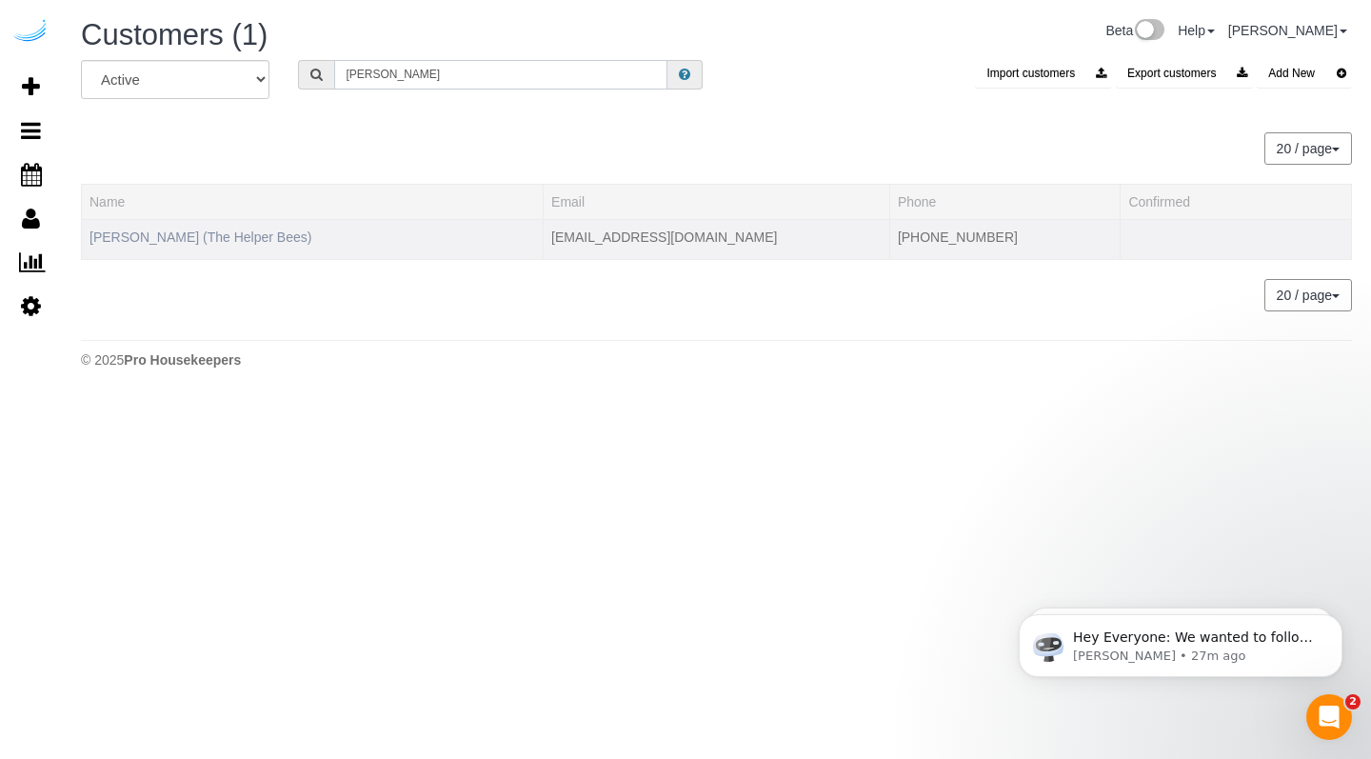
type input "[PERSON_NAME]"
click at [227, 244] on link "[PERSON_NAME] (The Helper Bees)" at bounding box center [201, 236] width 222 height 15
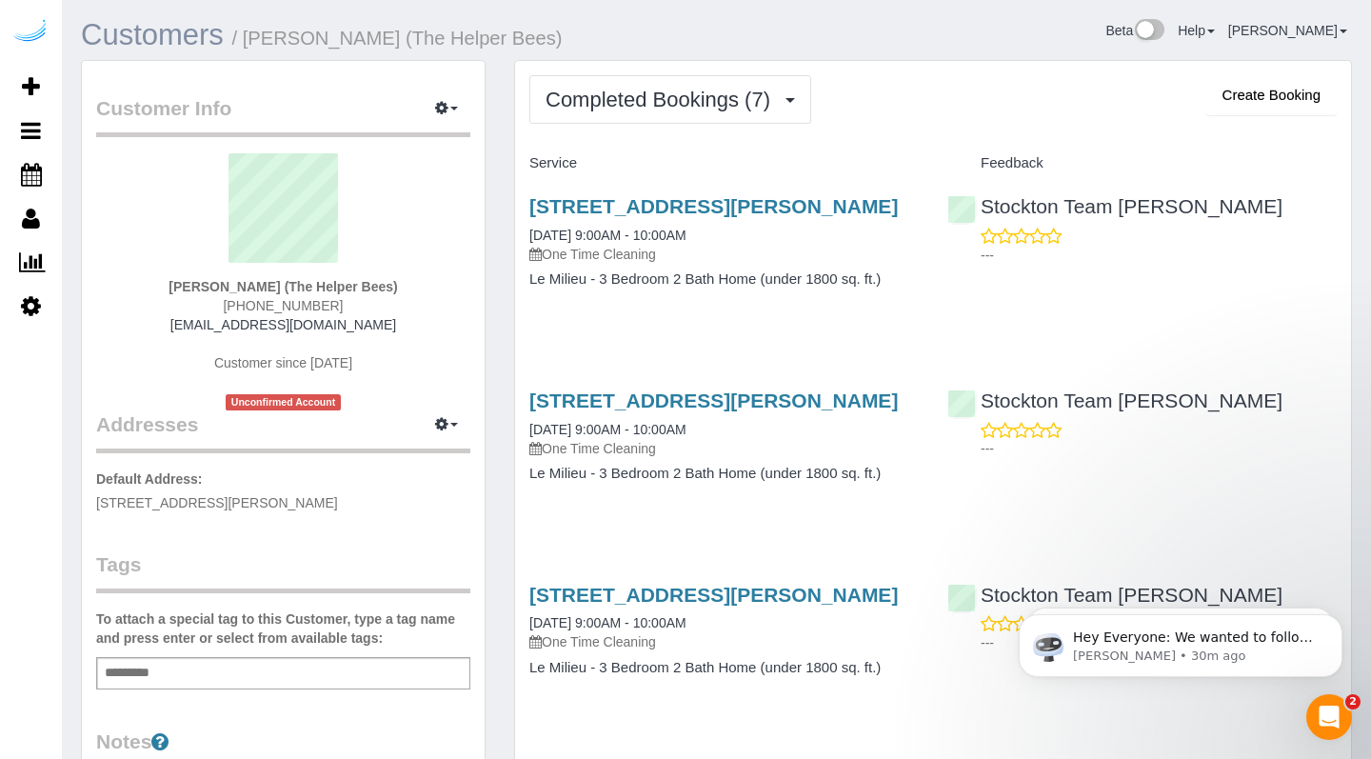
click at [195, 36] on link "Customers" at bounding box center [152, 34] width 143 height 33
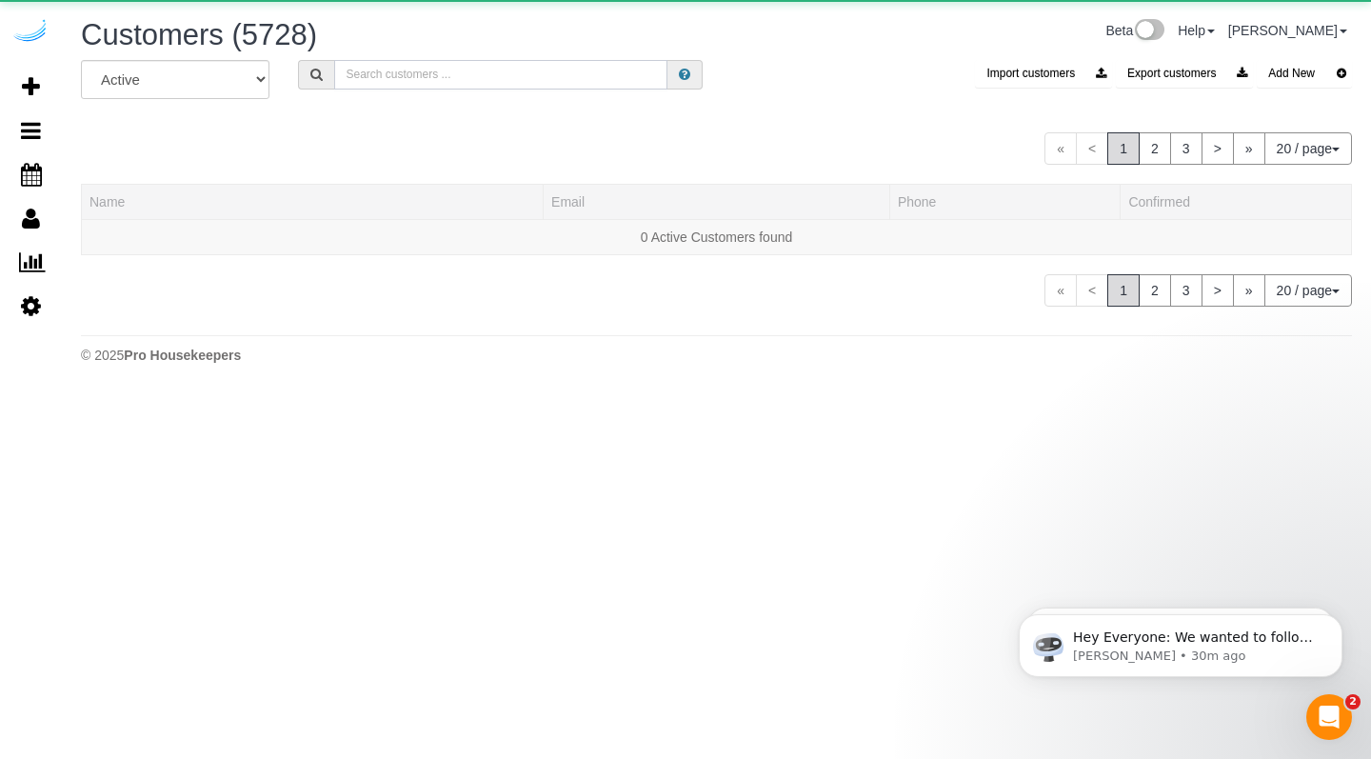
click at [567, 72] on input "text" at bounding box center [500, 75] width 333 height 30
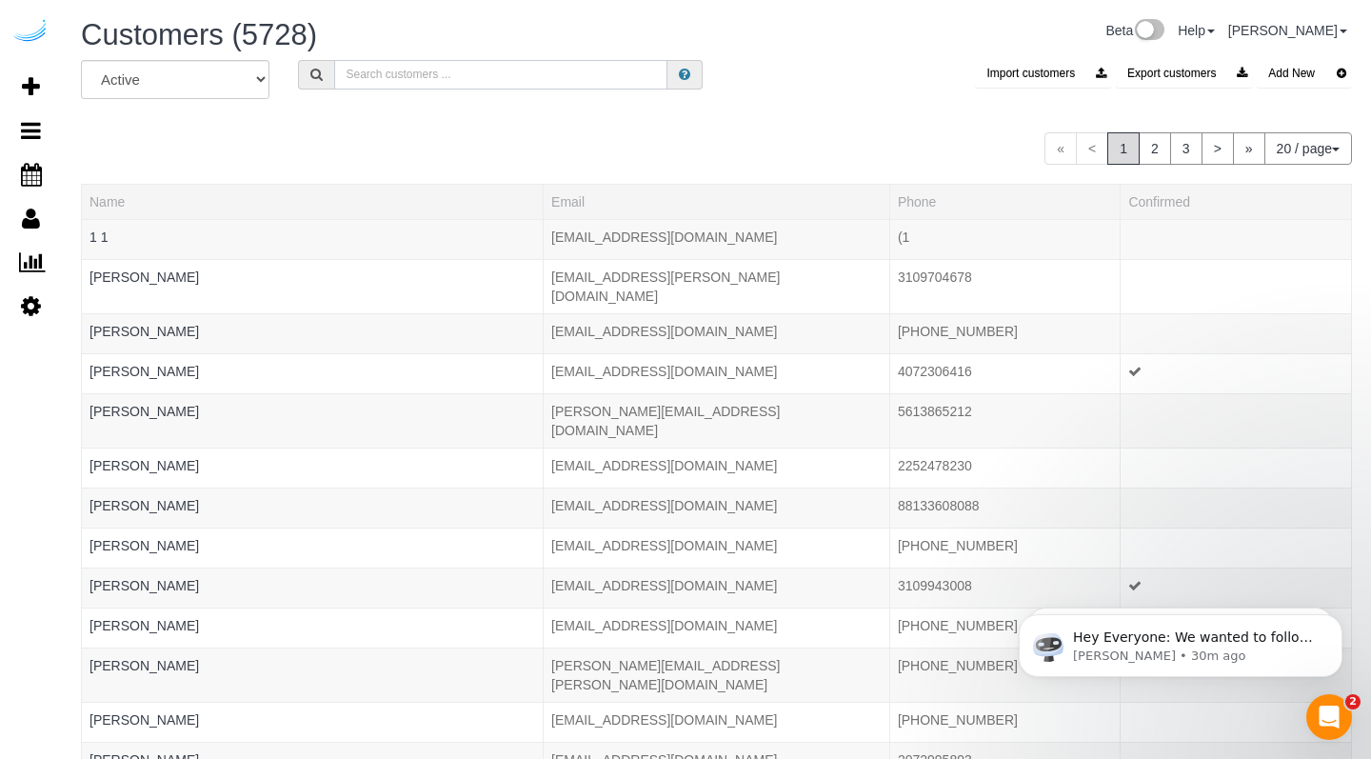
paste input "[PERSON_NAME]"
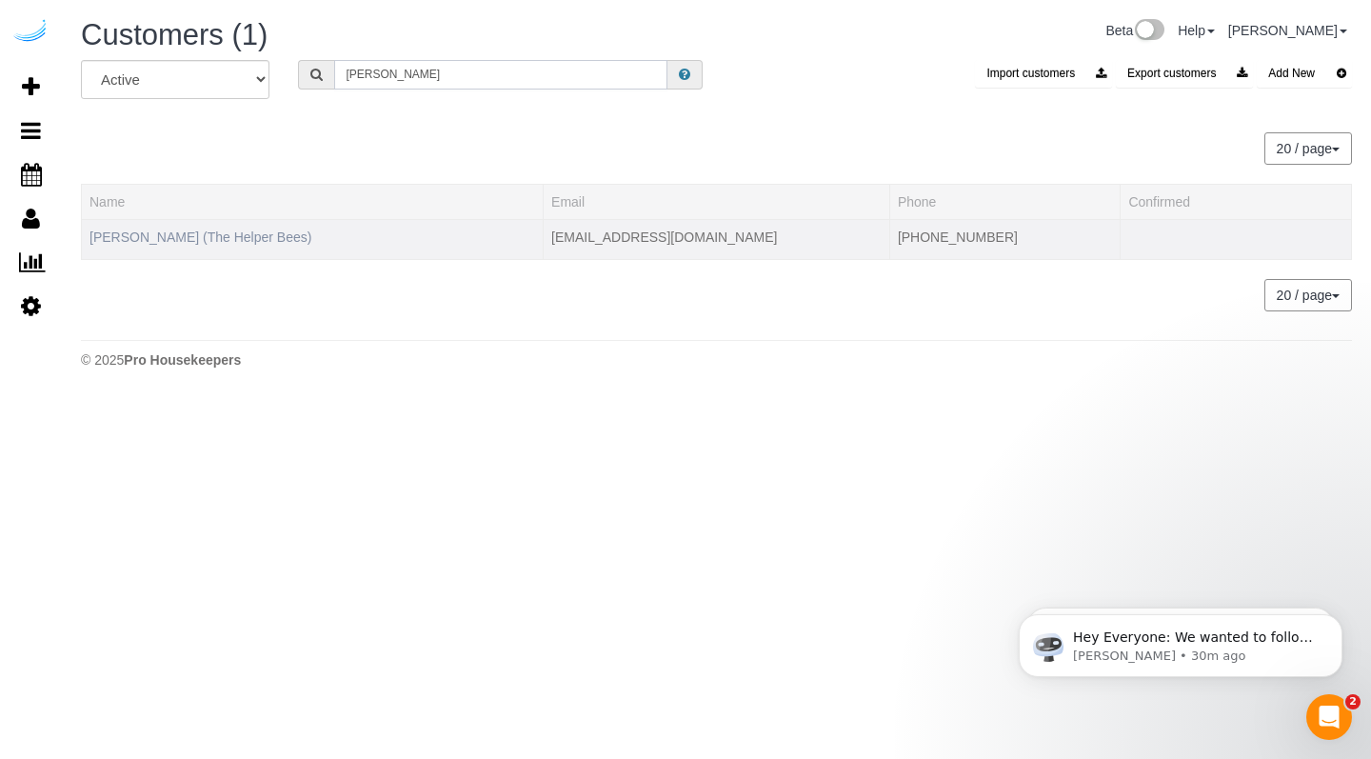
type input "[PERSON_NAME]"
click at [280, 239] on link "[PERSON_NAME] (The Helper Bees)" at bounding box center [201, 236] width 222 height 15
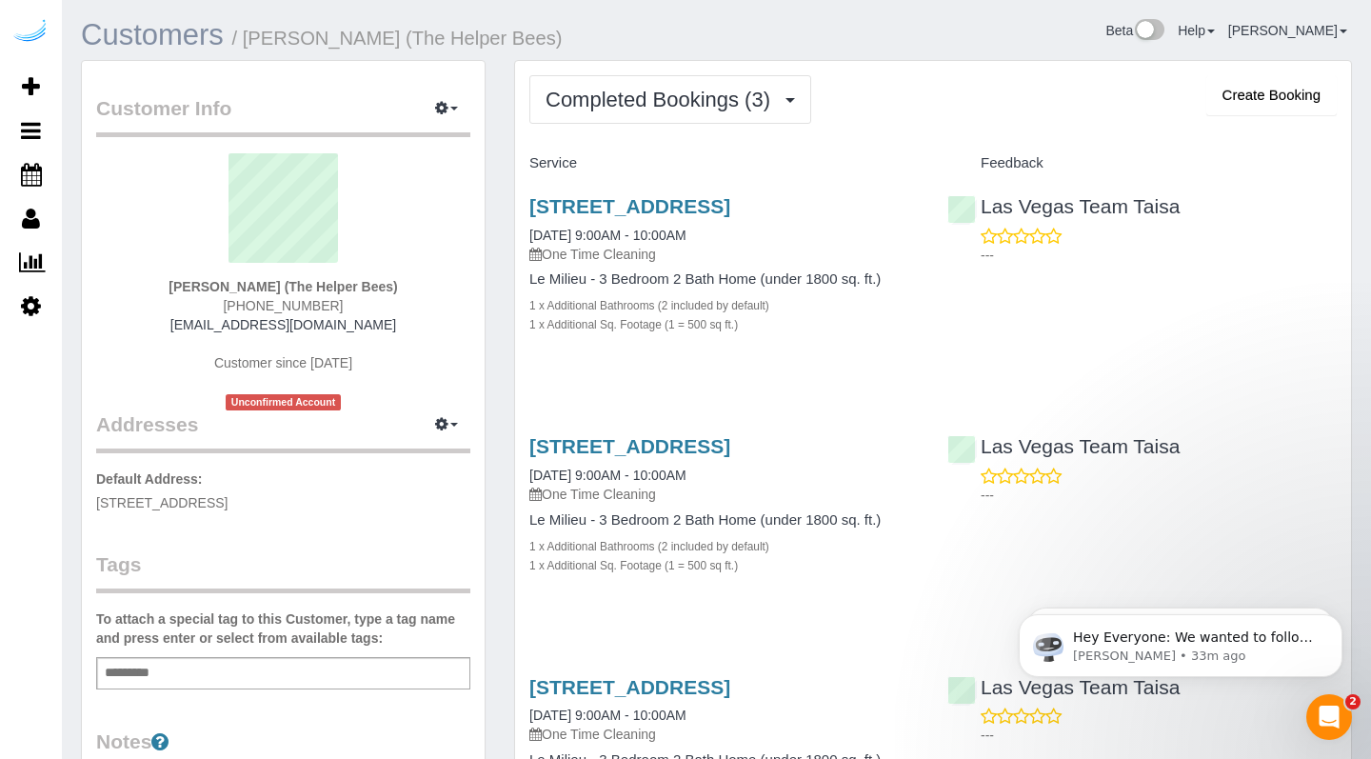
click at [178, 34] on link "Customers" at bounding box center [152, 34] width 143 height 33
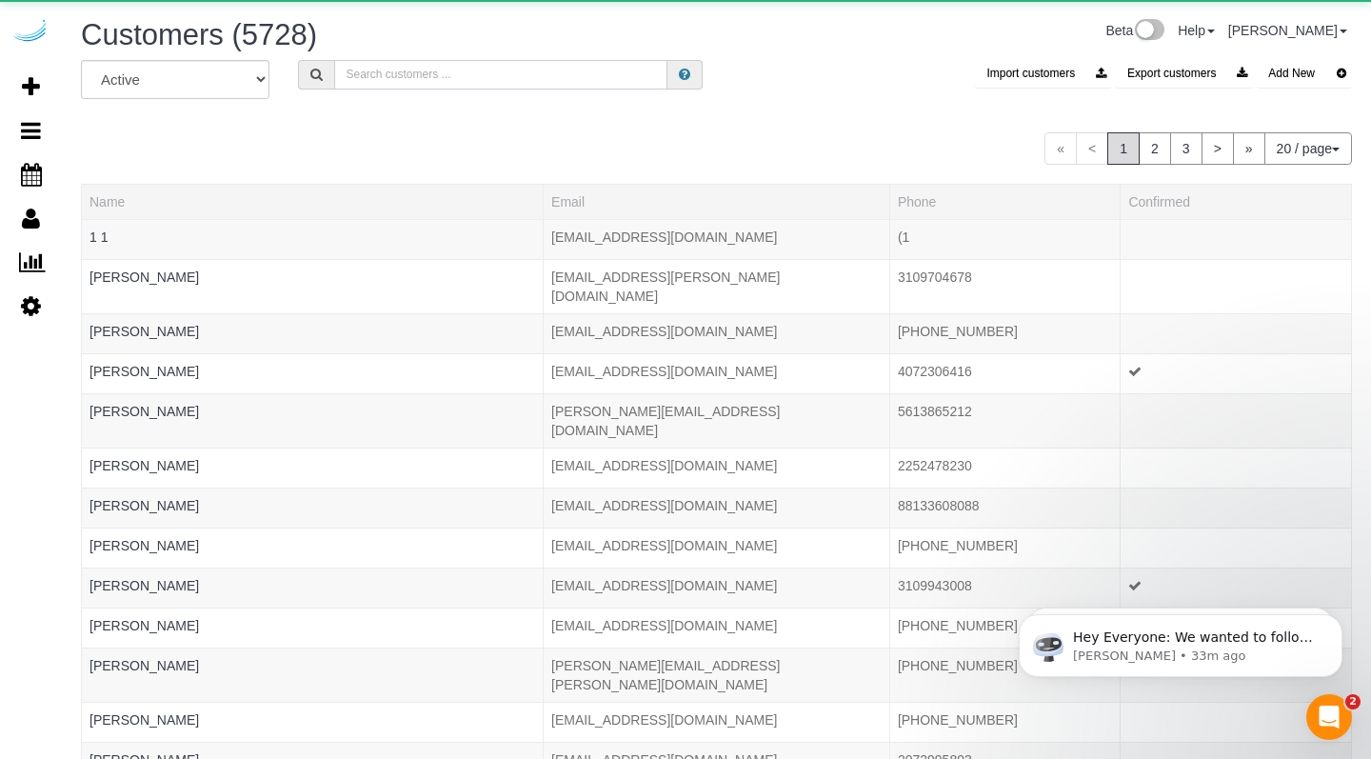
click at [441, 77] on input "text" at bounding box center [500, 75] width 333 height 30
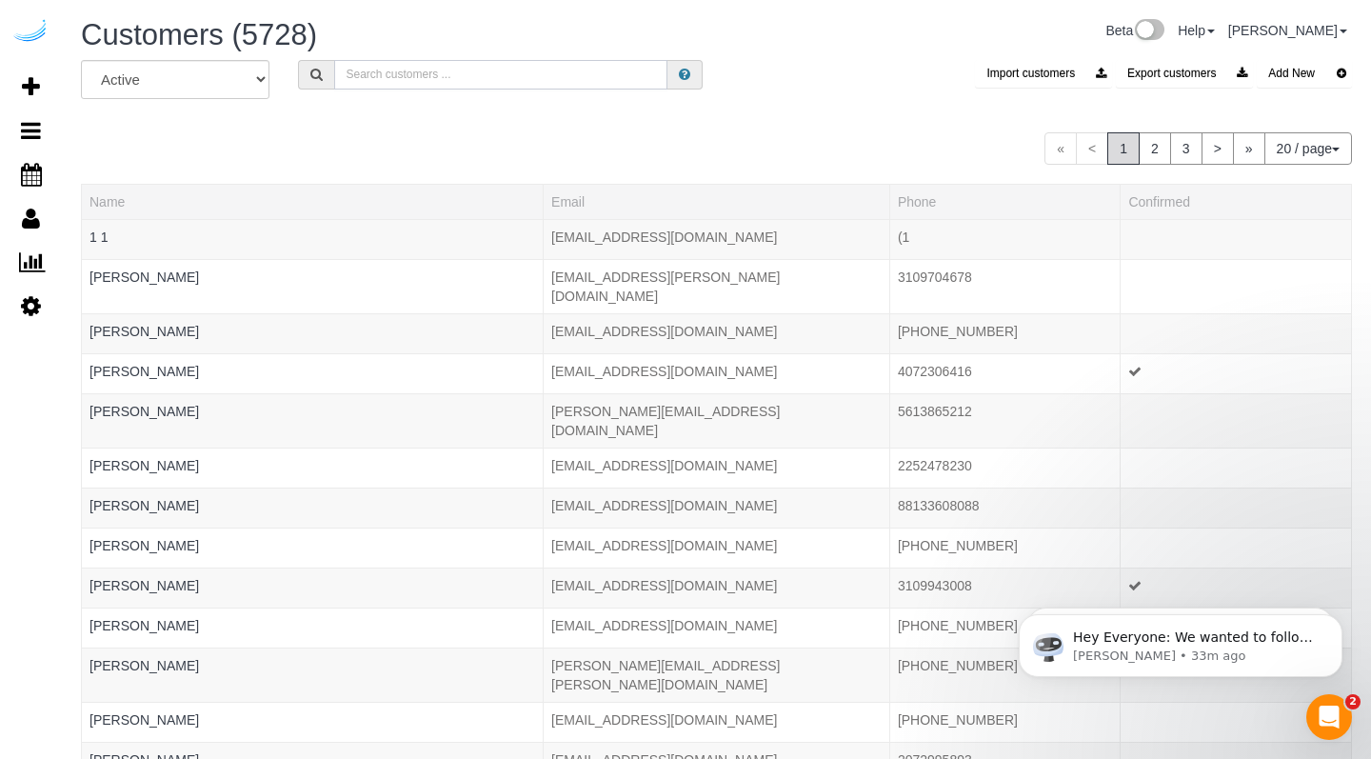
paste input "[PERSON_NAME]"
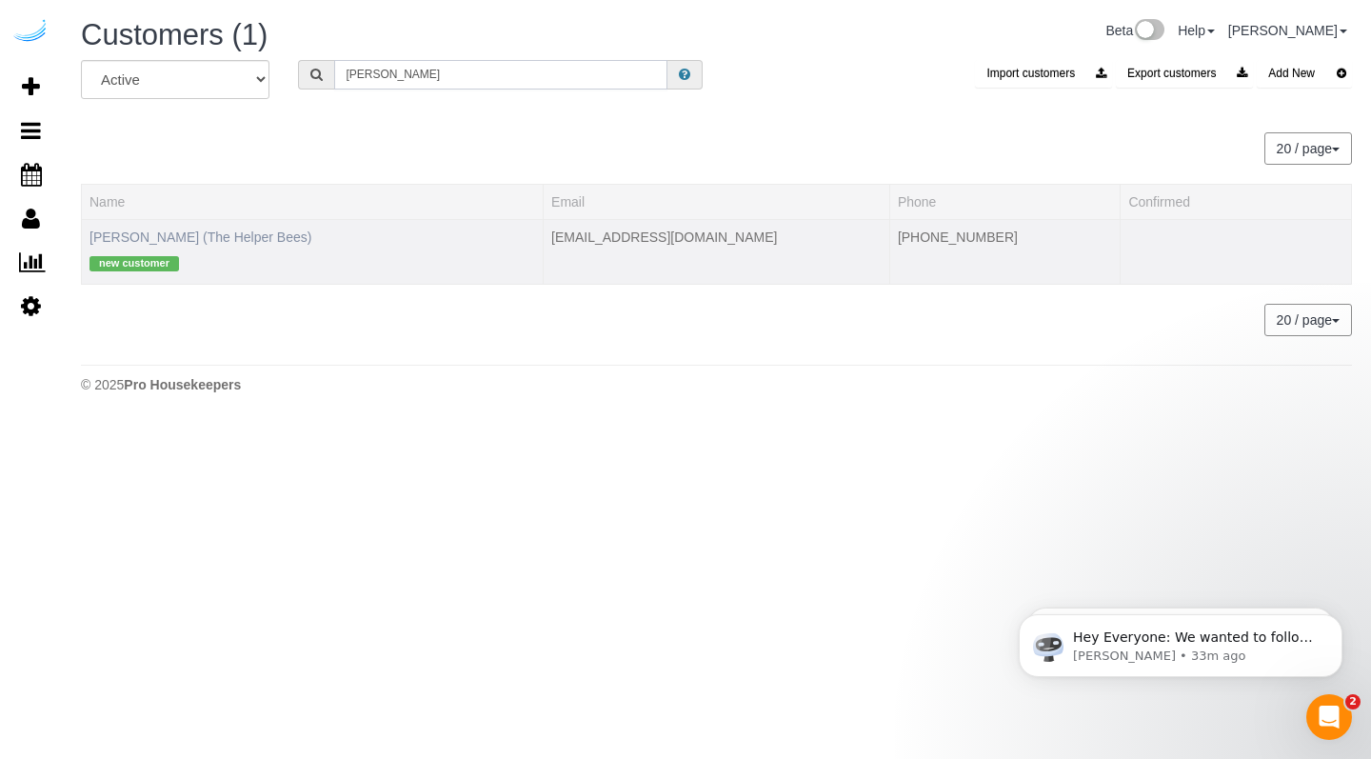
type input "[PERSON_NAME]"
click at [211, 236] on link "[PERSON_NAME] (The Helper Bees)" at bounding box center [201, 236] width 222 height 15
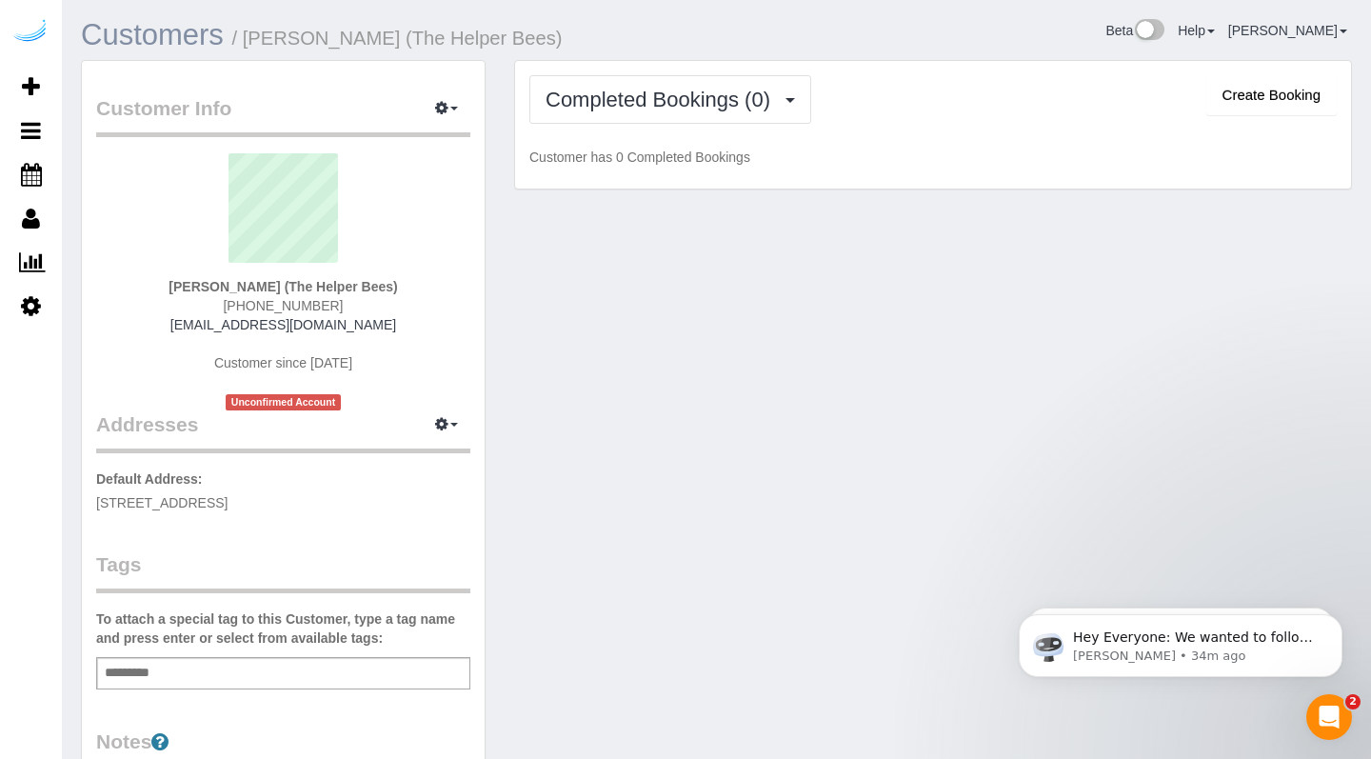
click at [193, 37] on link "Customers" at bounding box center [152, 34] width 143 height 33
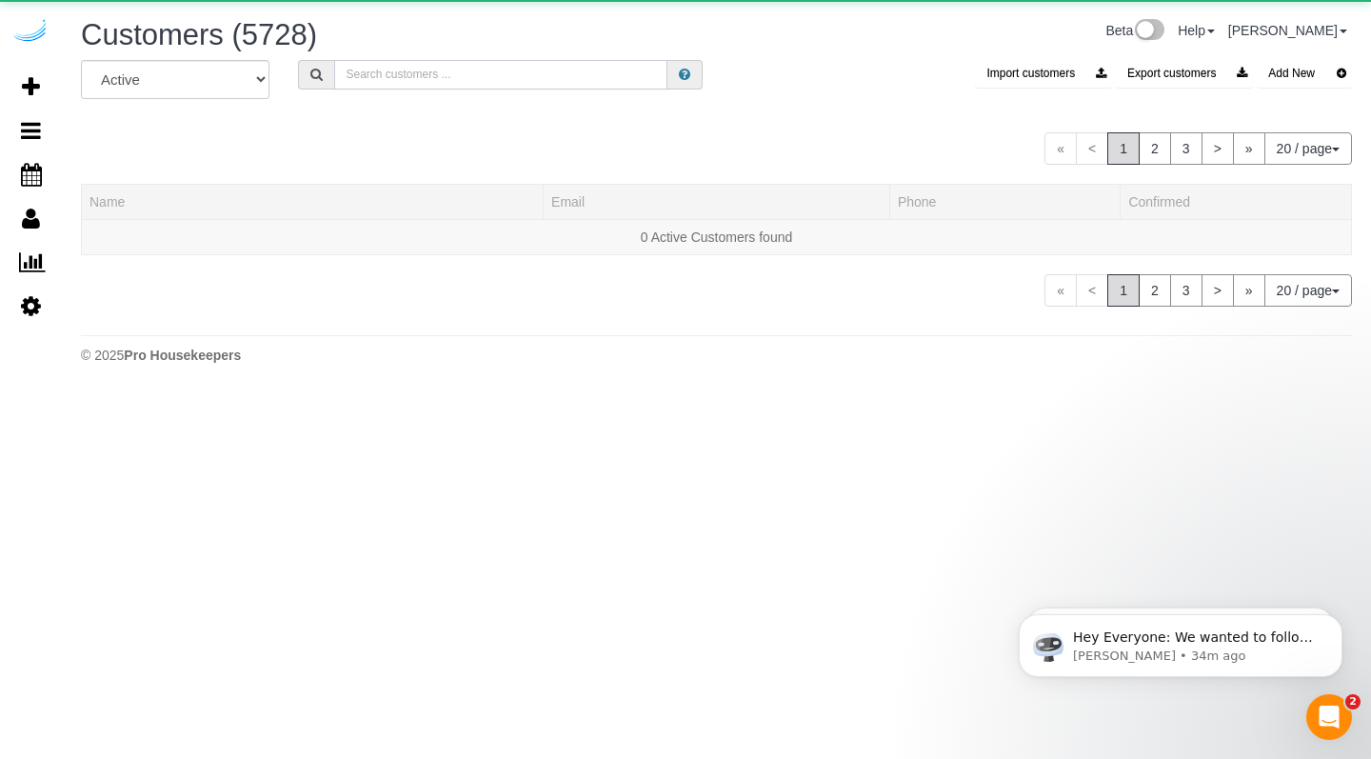
click at [461, 76] on input "text" at bounding box center [500, 75] width 333 height 30
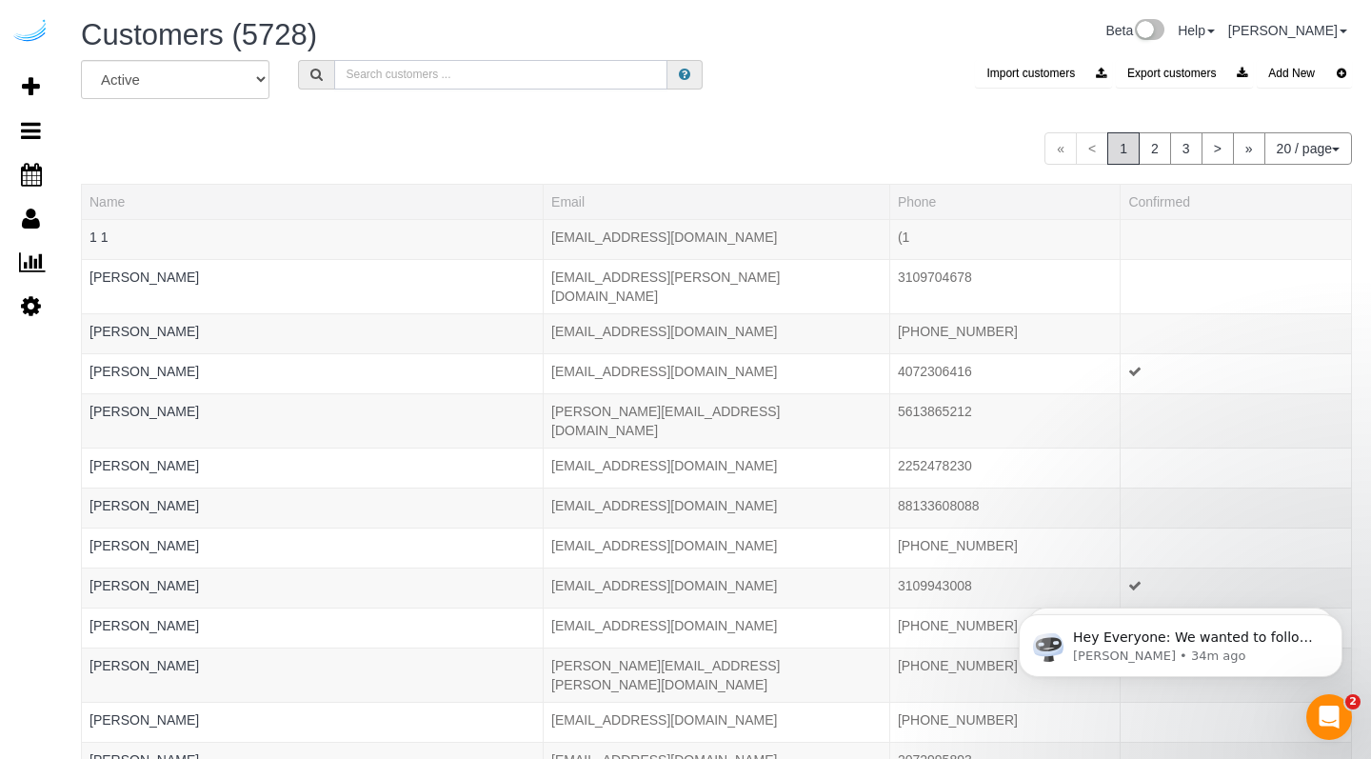
paste input "[PERSON_NAME]"
type input "[PERSON_NAME]"
